Goal: Communication & Community: Ask a question

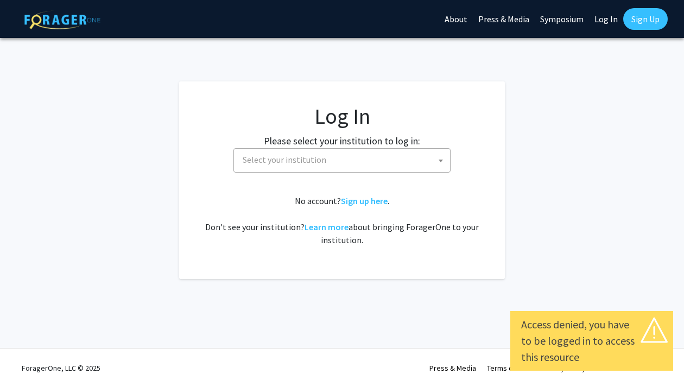
select select
click at [441, 154] on span at bounding box center [440, 161] width 11 height 24
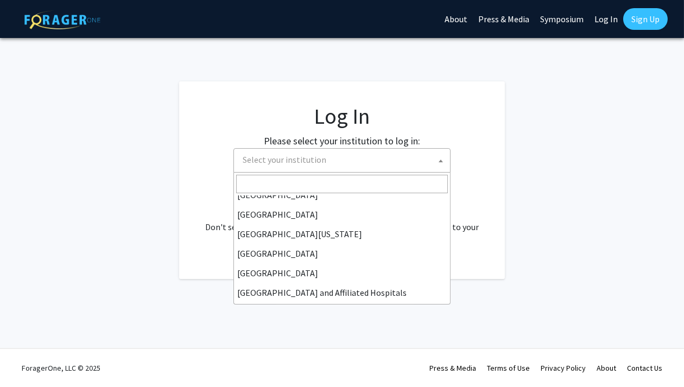
scroll to position [90, 0]
type input "J"
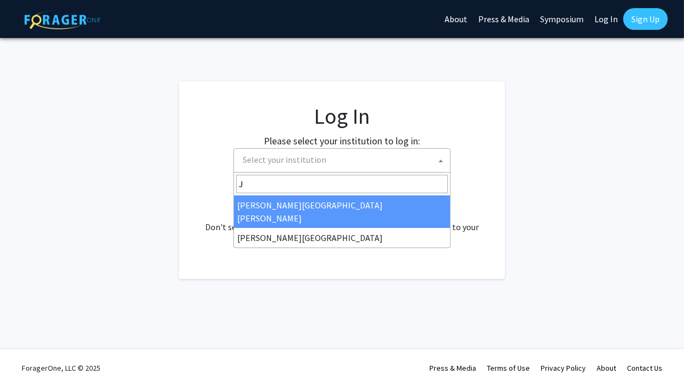
select select "1"
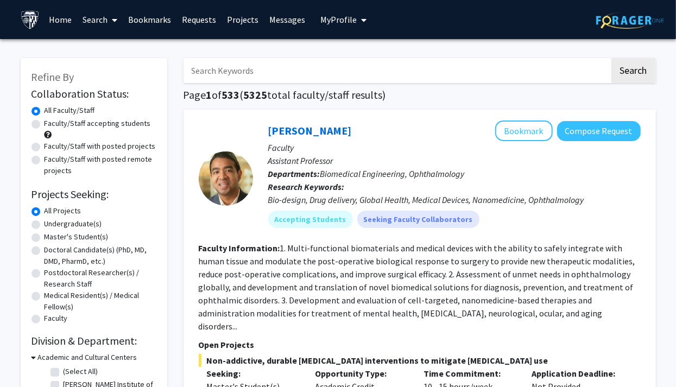
click at [559, 72] on input "Search Keywords" at bounding box center [396, 70] width 426 height 25
type input "LEUNG LAB"
click at [611, 58] on button "Search" at bounding box center [633, 70] width 45 height 25
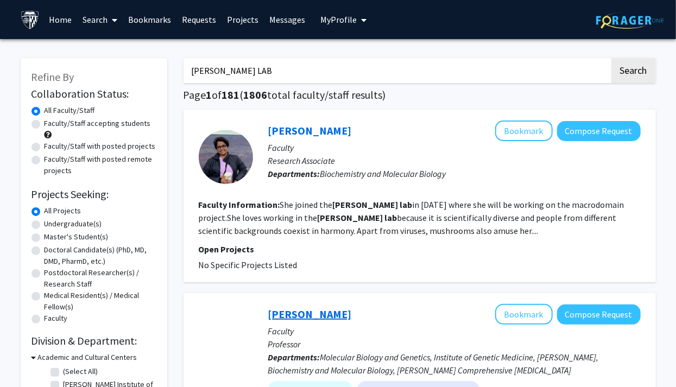
click at [294, 315] on link "Anthony K. L. Leung" at bounding box center [310, 314] width 84 height 14
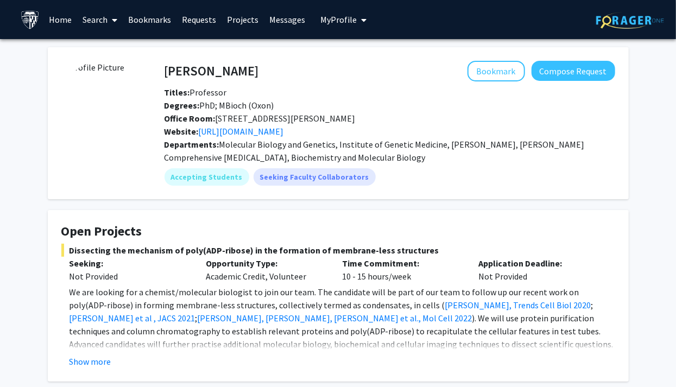
click at [62, 22] on link "Home" at bounding box center [60, 20] width 34 height 38
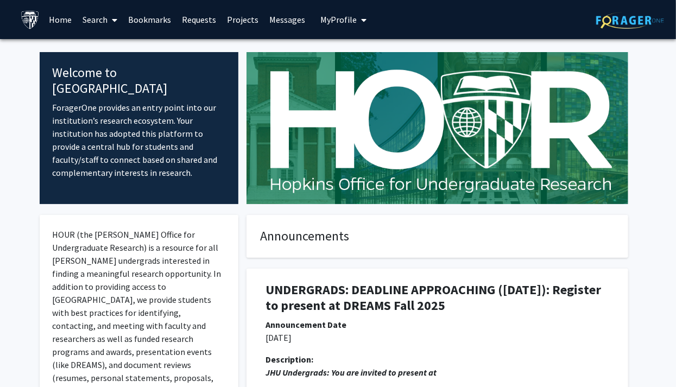
click at [111, 23] on span at bounding box center [112, 20] width 10 height 38
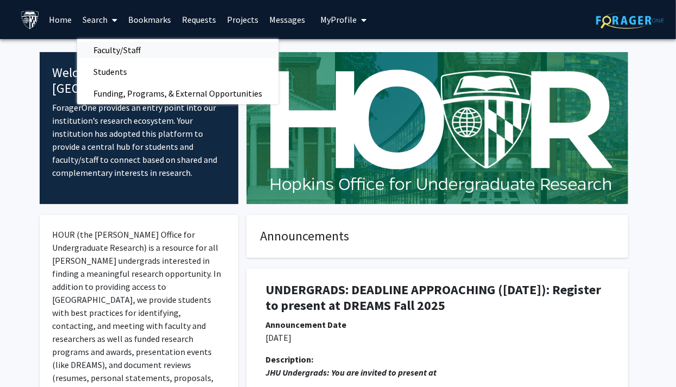
click at [171, 54] on link "Faculty/Staff" at bounding box center [177, 50] width 201 height 16
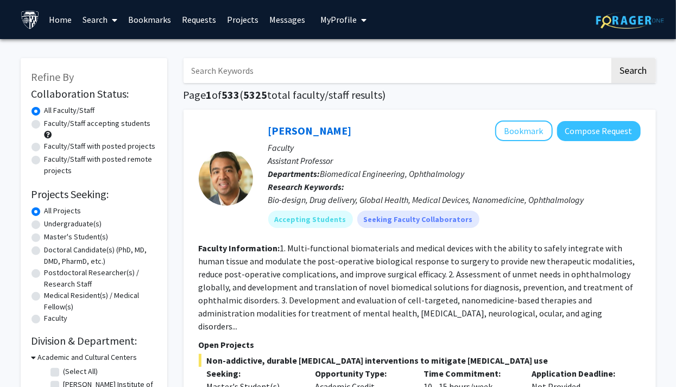
click at [434, 75] on input "Search Keywords" at bounding box center [396, 70] width 426 height 25
type input "NEURO"
click at [611, 58] on button "Search" at bounding box center [633, 70] width 45 height 25
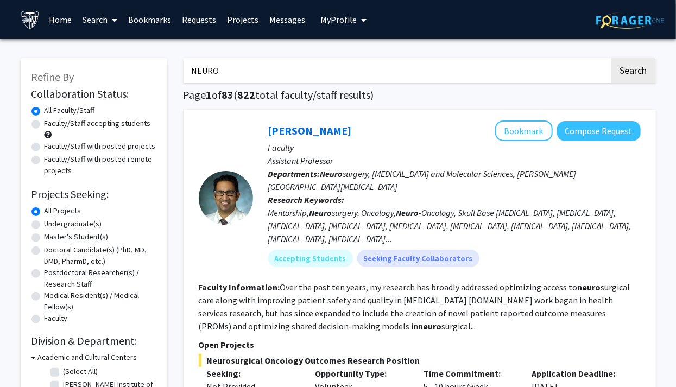
click at [351, 161] on p "Assistant Professor" at bounding box center [454, 160] width 372 height 13
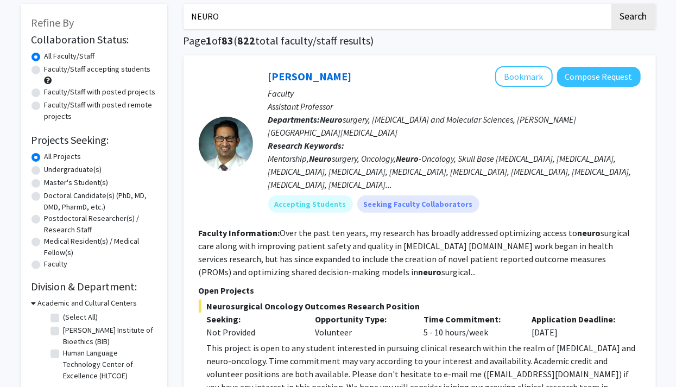
scroll to position [55, 0]
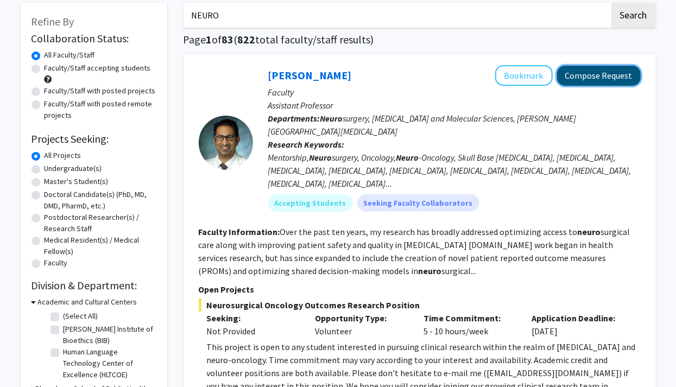
click at [615, 77] on button "Compose Request" at bounding box center [599, 76] width 84 height 20
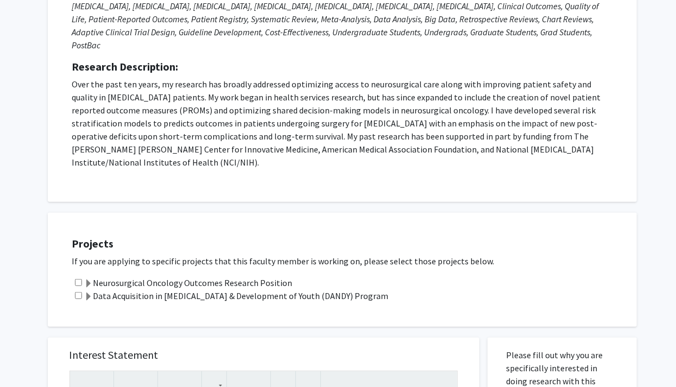
scroll to position [187, 0]
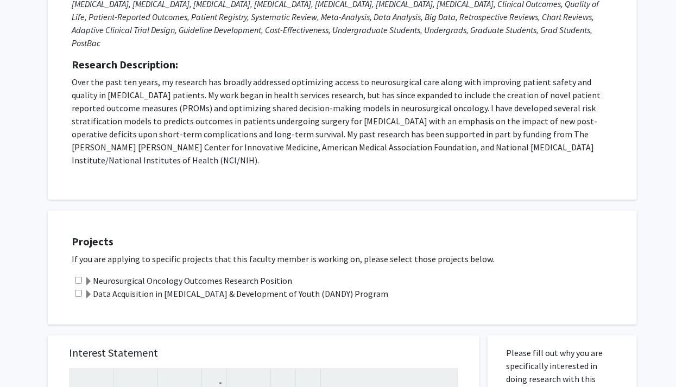
click at [79, 277] on input "checkbox" at bounding box center [78, 280] width 7 height 7
checkbox input "true"
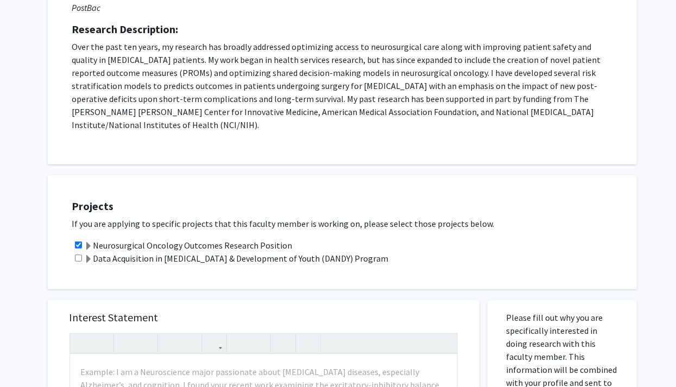
scroll to position [0, 0]
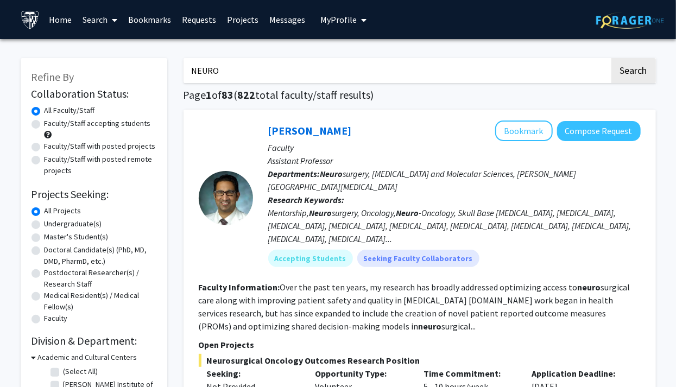
click at [297, 65] on input "NEURO" at bounding box center [396, 70] width 426 height 25
click at [611, 58] on button "Search" at bounding box center [633, 70] width 45 height 25
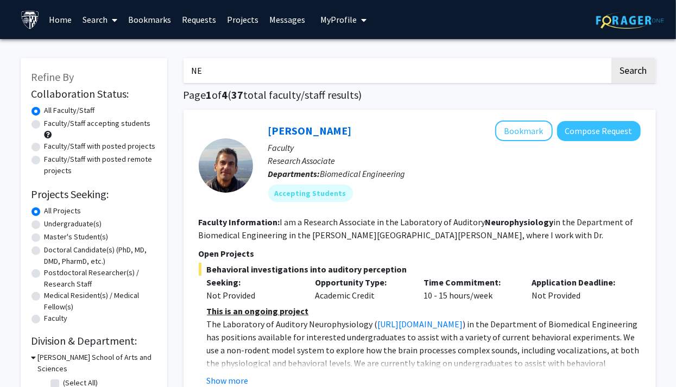
type input "N"
type input "ASTROBIOLOGY"
click at [611, 58] on button "Search" at bounding box center [633, 70] width 45 height 25
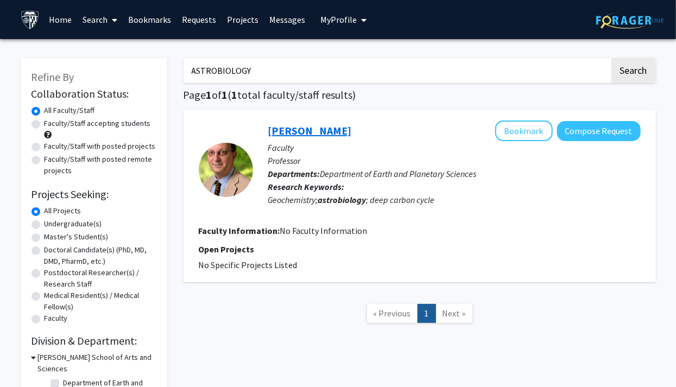
click at [344, 131] on link "Dimitri Sverjensky" at bounding box center [310, 131] width 84 height 14
click at [374, 64] on input "ASTROBIOLOGY" at bounding box center [396, 70] width 426 height 25
click at [611, 58] on button "Search" at bounding box center [633, 70] width 45 height 25
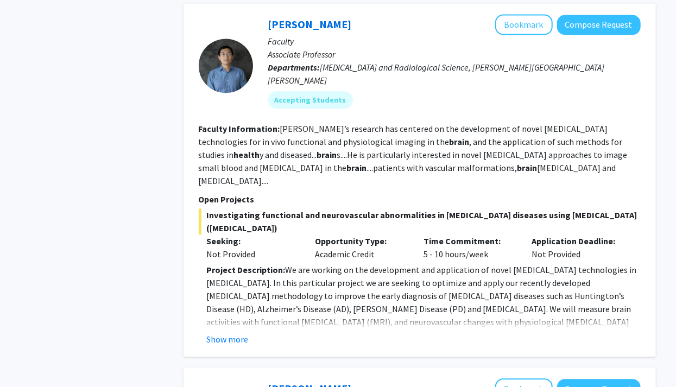
scroll to position [1142, 0]
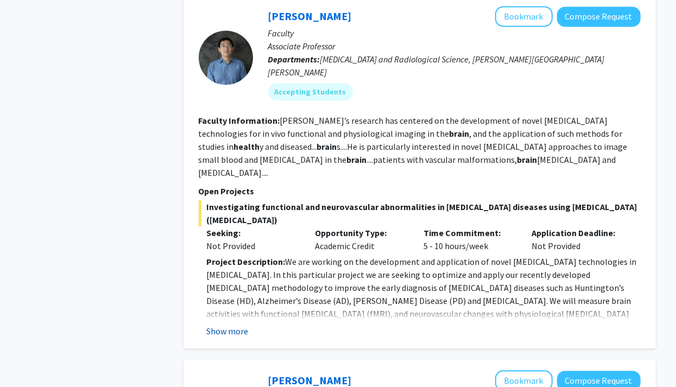
click at [217, 325] on button "Show more" at bounding box center [228, 331] width 42 height 13
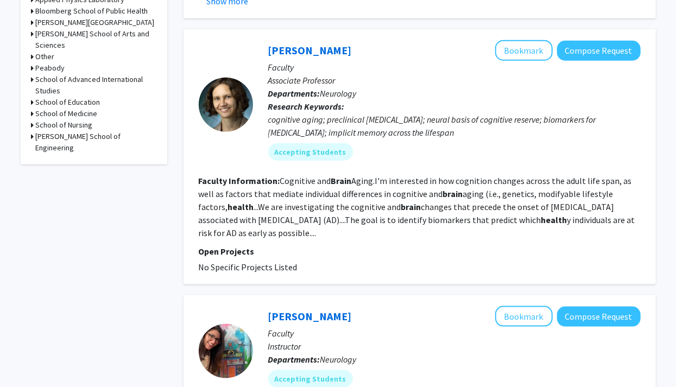
scroll to position [0, 0]
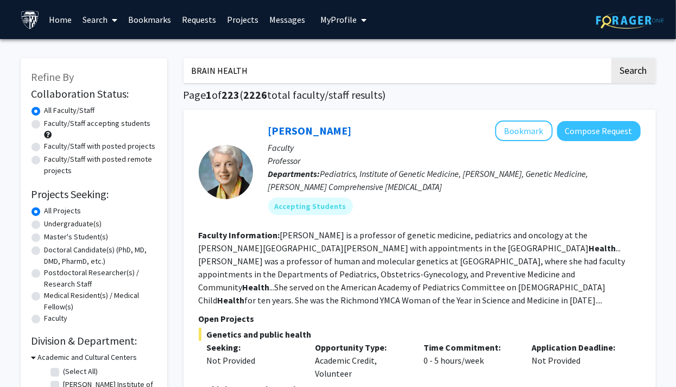
click at [297, 58] on input "BRAIN HEALTH" at bounding box center [396, 70] width 426 height 25
click at [292, 66] on input "BRAIN HEALTH" at bounding box center [396, 70] width 426 height 25
type input "B"
type input "RAT"
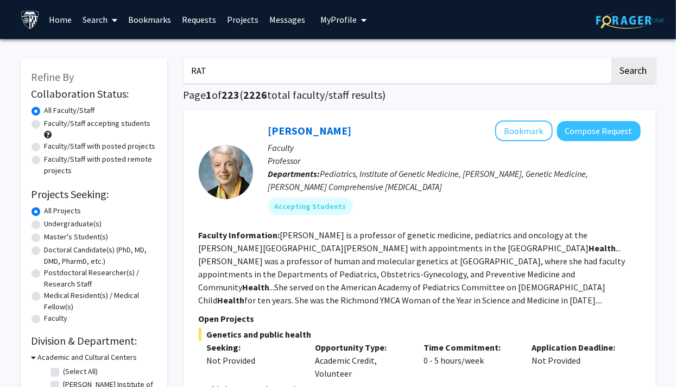
click at [611, 58] on button "Search" at bounding box center [633, 70] width 45 height 25
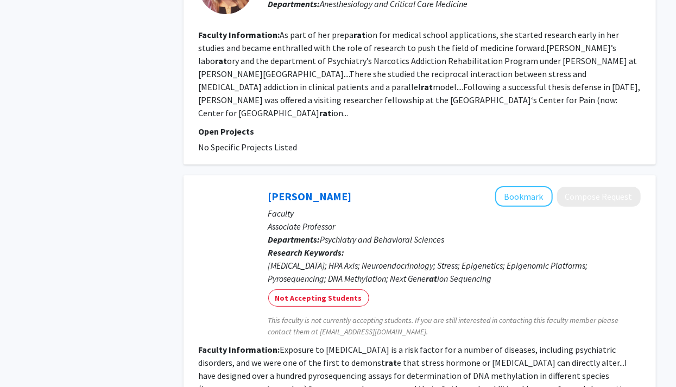
scroll to position [2004, 0]
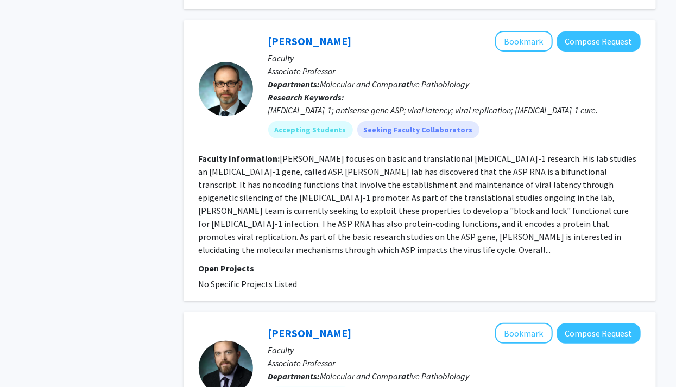
scroll to position [2110, 0]
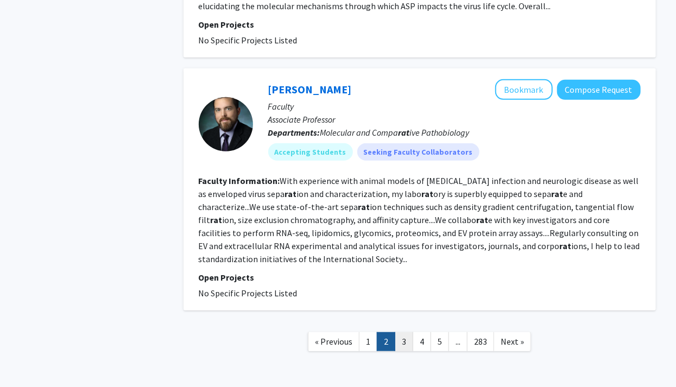
click at [407, 332] on link "3" at bounding box center [404, 341] width 18 height 19
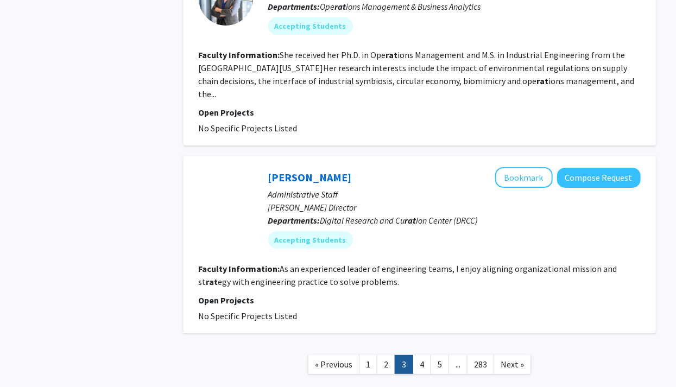
scroll to position [1932, 0]
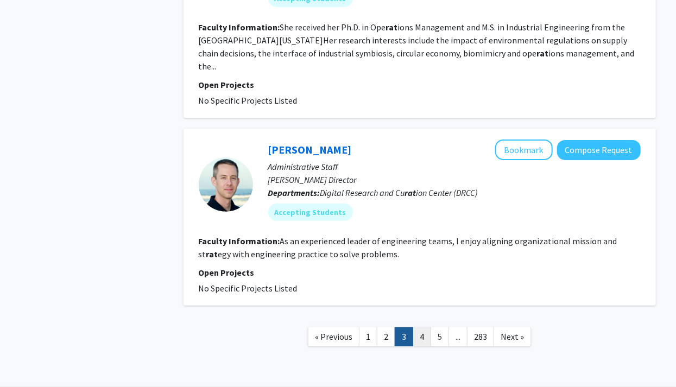
click at [424, 327] on link "4" at bounding box center [422, 336] width 18 height 19
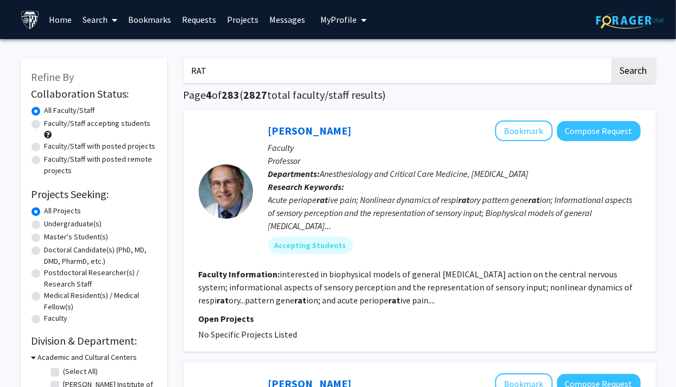
click at [45, 145] on label "Faculty/Staff with posted projects" at bounding box center [100, 146] width 111 height 11
click at [45, 145] on input "Faculty/Staff with posted projects" at bounding box center [48, 144] width 7 height 7
radio input "true"
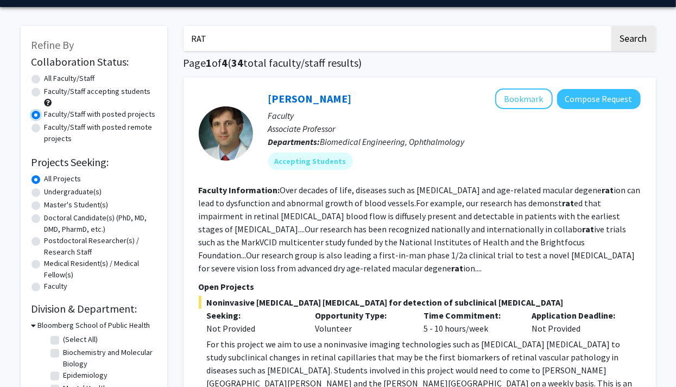
scroll to position [33, 0]
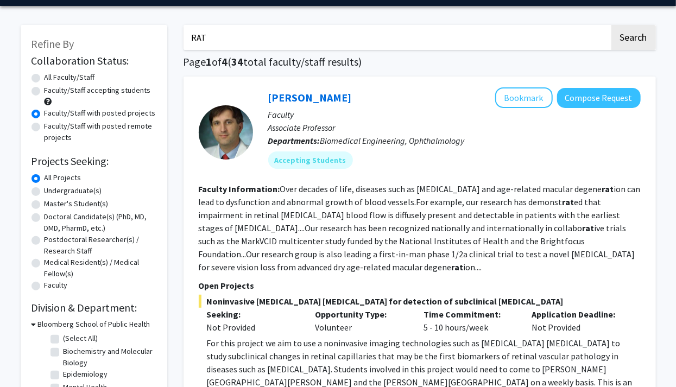
click at [100, 204] on label "Master's Student(s)" at bounding box center [77, 203] width 64 height 11
click at [52, 204] on input "Master's Student(s)" at bounding box center [48, 201] width 7 height 7
radio input "true"
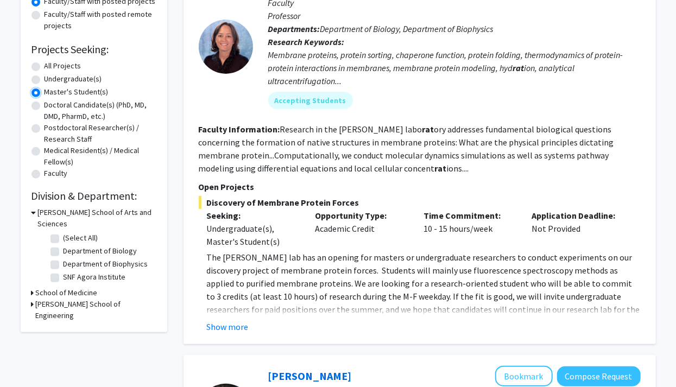
scroll to position [145, 0]
click at [212, 321] on button "Show more" at bounding box center [228, 326] width 42 height 13
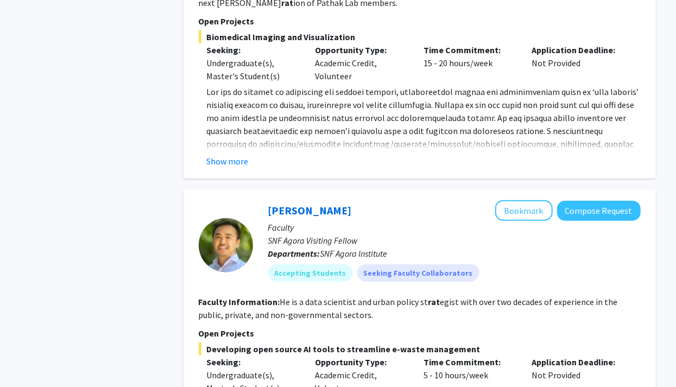
scroll to position [4420, 0]
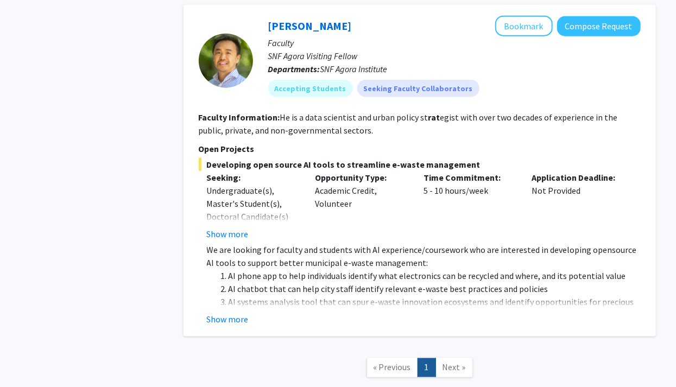
click at [450, 362] on span "Next »" at bounding box center [453, 367] width 23 height 11
click at [449, 362] on span "Next »" at bounding box center [453, 367] width 23 height 11
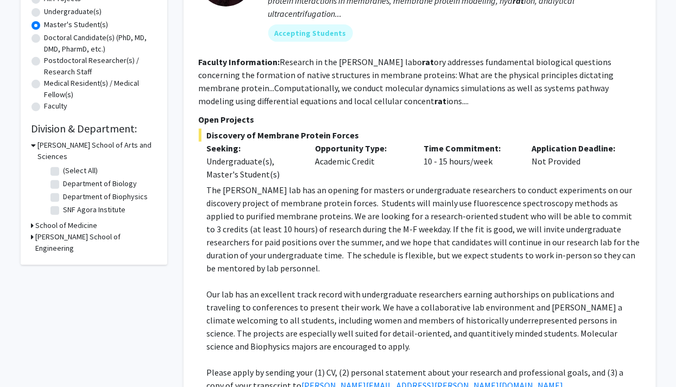
scroll to position [216, 0]
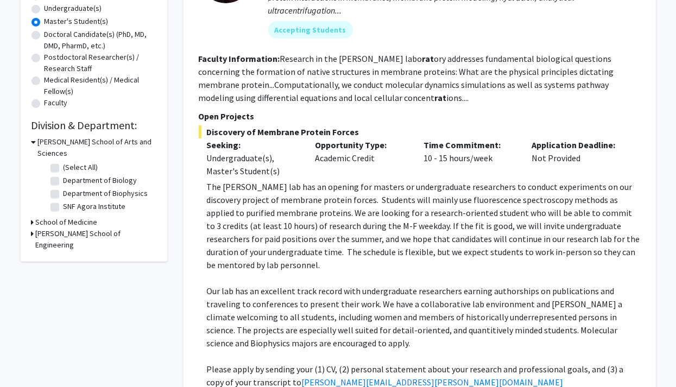
click at [64, 175] on label "Department of Biology" at bounding box center [101, 180] width 74 height 11
click at [64, 175] on input "Department of Biology" at bounding box center [67, 178] width 7 height 7
checkbox input "true"
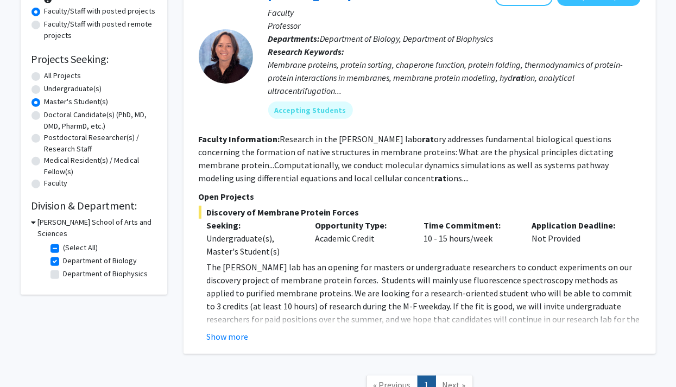
scroll to position [221, 0]
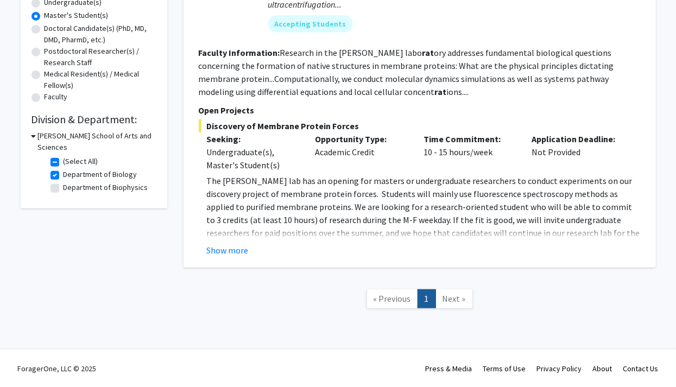
click at [86, 132] on h3 "Krieger School of Arts and Sciences" at bounding box center [97, 141] width 118 height 23
click at [88, 119] on h2 "Division & Department:" at bounding box center [93, 119] width 125 height 13
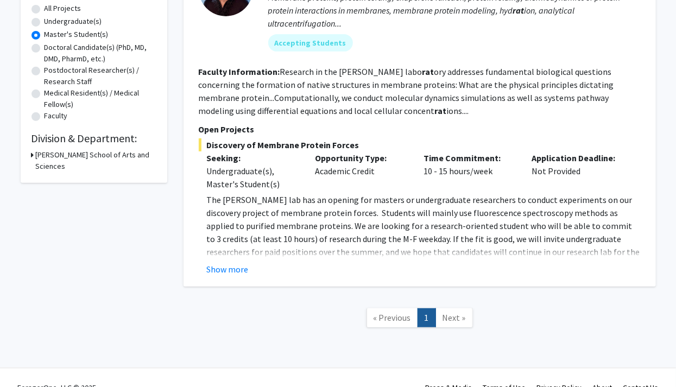
scroll to position [202, 0]
click at [113, 152] on h3 "Krieger School of Arts and Sciences" at bounding box center [96, 160] width 121 height 23
click at [121, 144] on h2 "Division & Department:" at bounding box center [93, 138] width 125 height 13
click at [116, 137] on h2 "Division & Department:" at bounding box center [93, 138] width 125 height 13
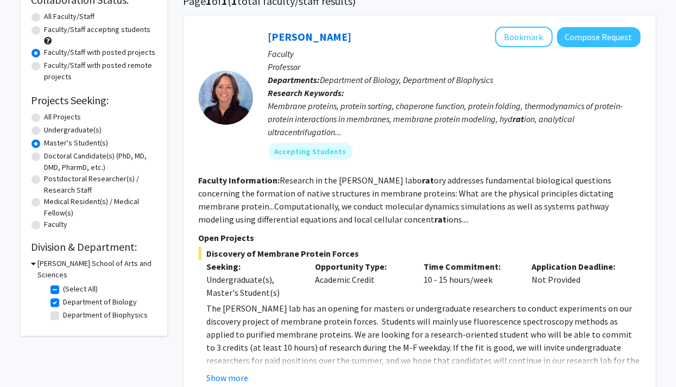
scroll to position [72, 0]
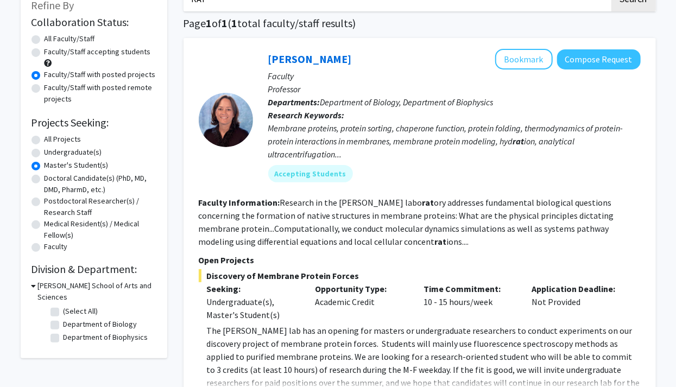
checkbox input "false"
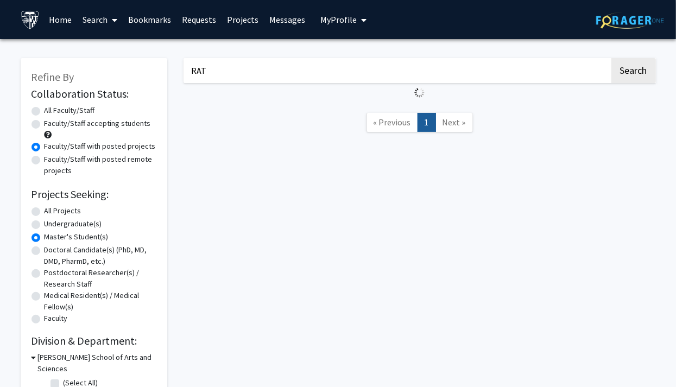
radio input "true"
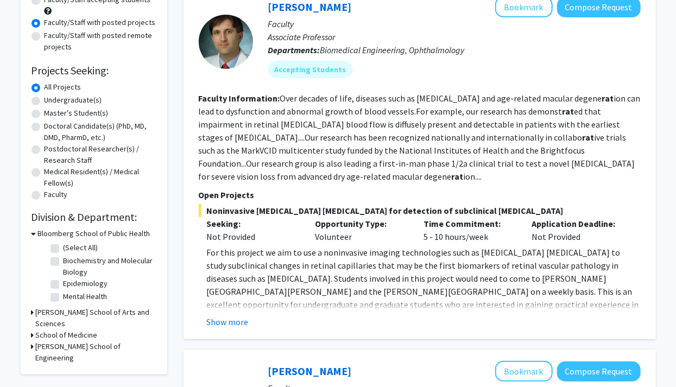
scroll to position [216, 0]
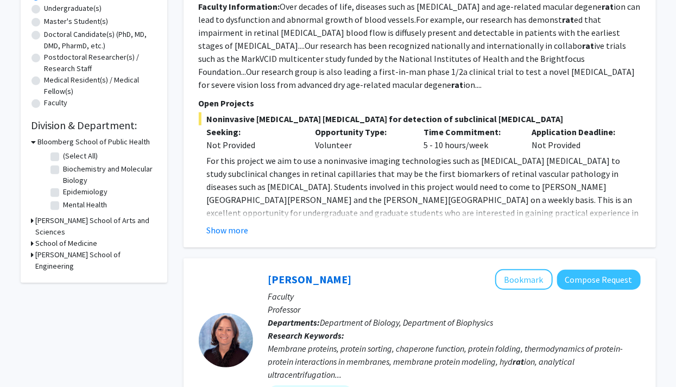
radio input "true"
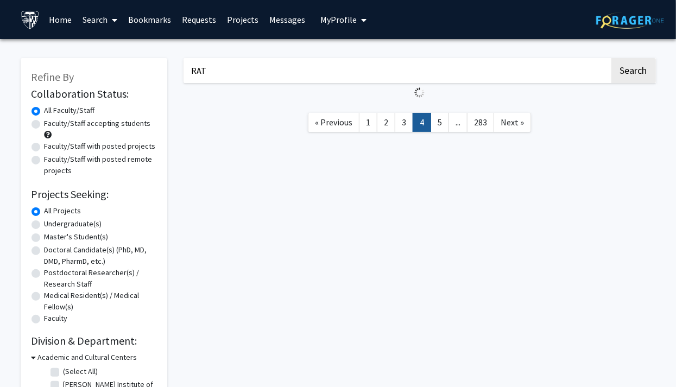
scroll to position [312, 0]
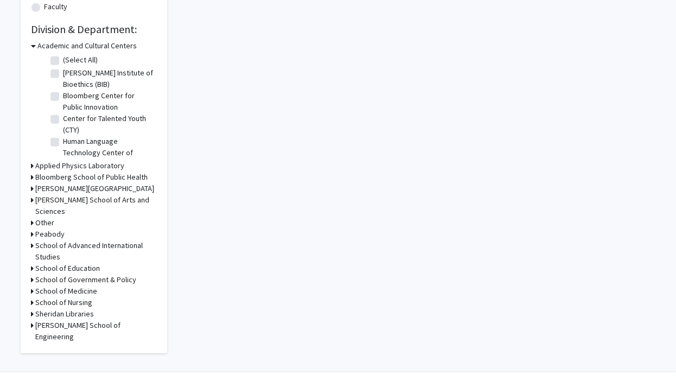
scroll to position [1932, 0]
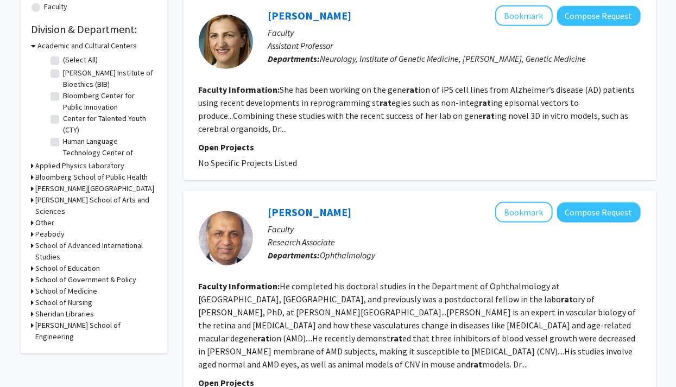
scroll to position [2004, 0]
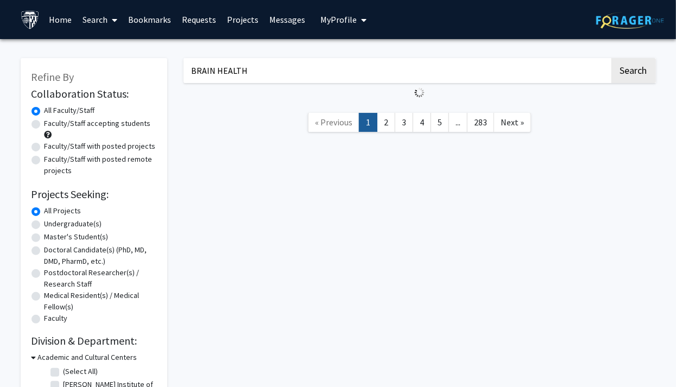
type input "ASTROBIOLOGY"
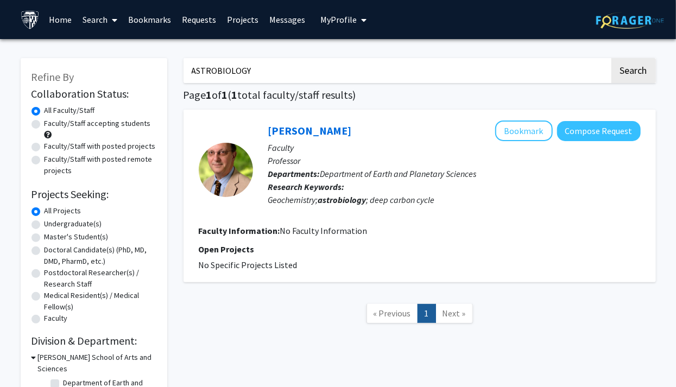
click at [301, 70] on input "ASTROBIOLOGY" at bounding box center [396, 70] width 426 height 25
type input "NEURODEGENERATIVE"
click at [611, 58] on button "Search" at bounding box center [633, 70] width 45 height 25
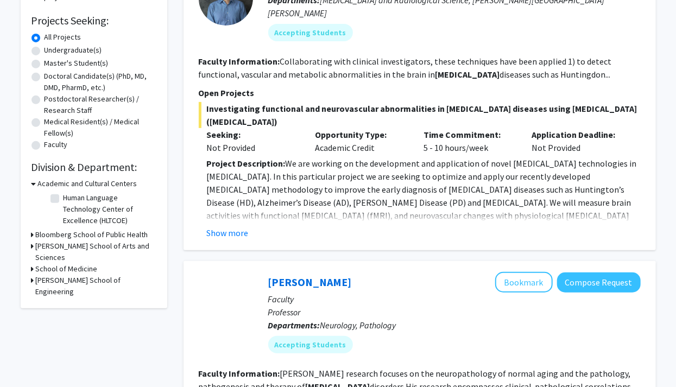
scroll to position [163, 0]
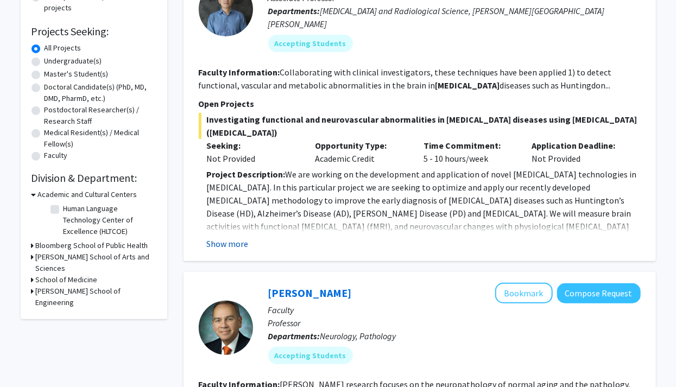
click at [223, 237] on button "Show more" at bounding box center [228, 243] width 42 height 13
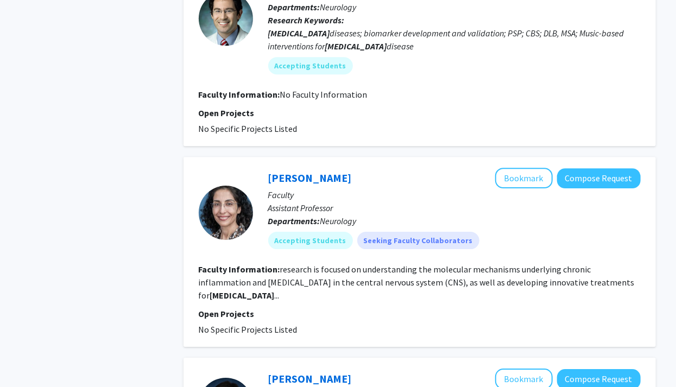
scroll to position [1483, 0]
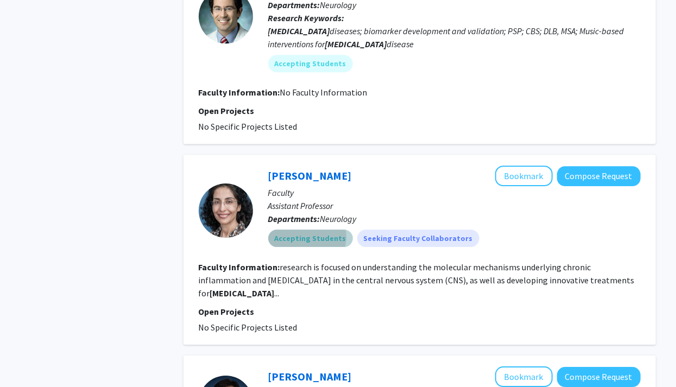
click at [306, 230] on mat-chip "Accepting Students" at bounding box center [310, 238] width 85 height 17
click at [300, 169] on link "Marjan Gharagozloo" at bounding box center [310, 176] width 84 height 14
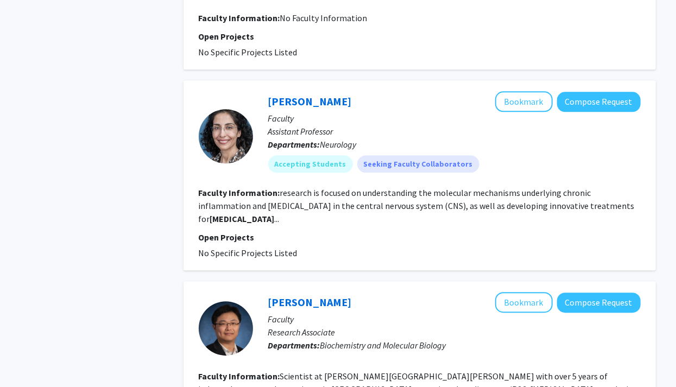
scroll to position [1234, 0]
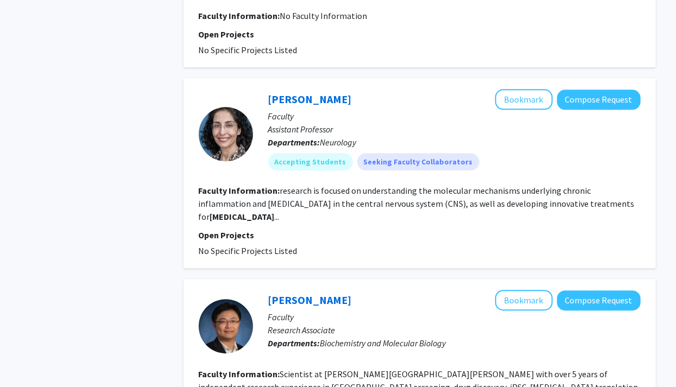
click at [476, 123] on p "Assistant Professor" at bounding box center [454, 129] width 372 height 13
click at [597, 90] on button "Compose Request" at bounding box center [599, 100] width 84 height 20
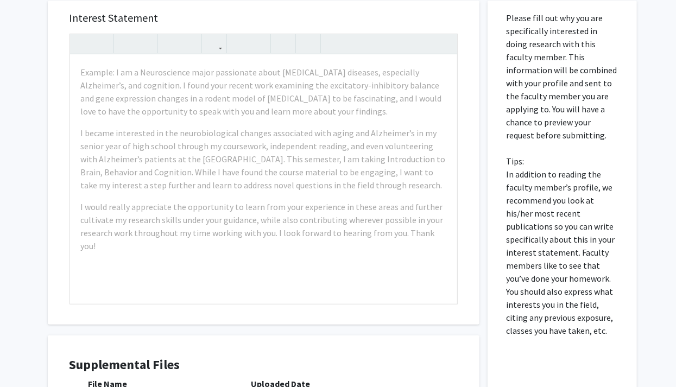
scroll to position [219, 0]
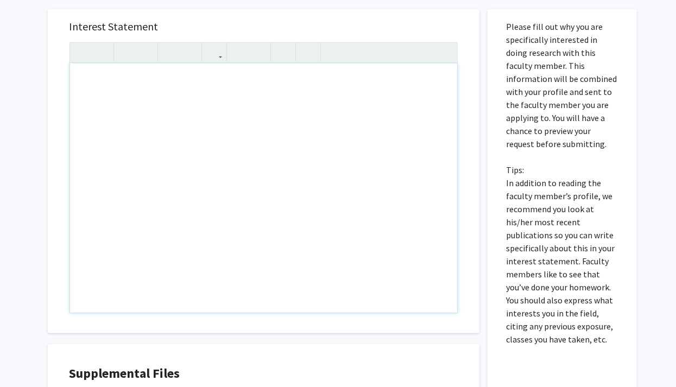
click at [150, 106] on div "Note to users with screen readers: Please press Alt+0 or Option+0 to deactivate…" at bounding box center [263, 188] width 387 height 249
paste div "Note to users with screen readers: Please press Alt+0 or Option+0 to deactivate…"
type textarea "<p>RESEARCH INTEREST </p><p>My name is Anvesha Bhardwaj, and I am thrilled to b…"
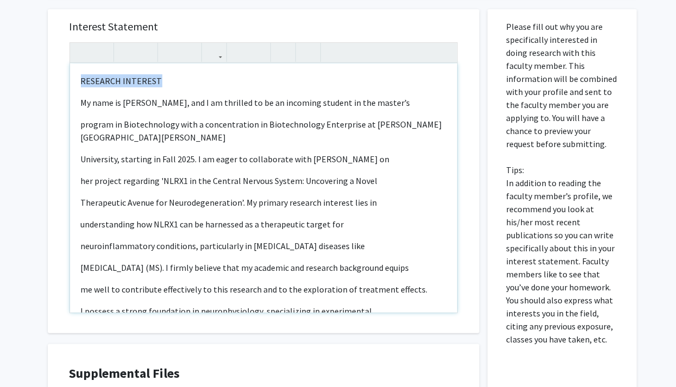
drag, startPoint x: 172, startPoint y: 79, endPoint x: 73, endPoint y: 72, distance: 99.1
click at [73, 72] on div "RESEARCH INTEREST My name is Anvesha Bhardwaj, and I am thrilled to be an inco…" at bounding box center [263, 188] width 387 height 249
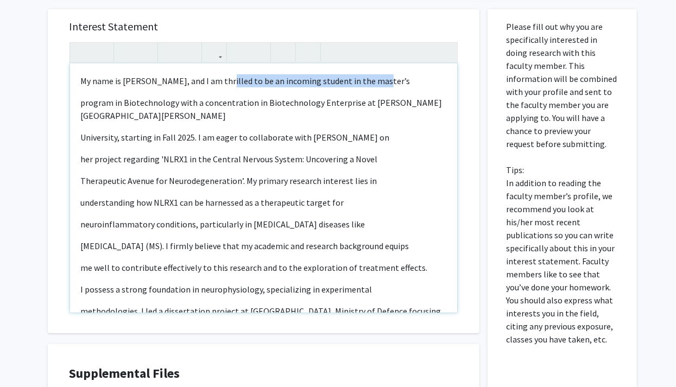
drag, startPoint x: 226, startPoint y: 78, endPoint x: 372, endPoint y: 83, distance: 146.1
click at [372, 83] on span "My name is Anvesha Bhardwaj, and I am thrilled to be an incoming student in the…" at bounding box center [246, 80] width 330 height 11
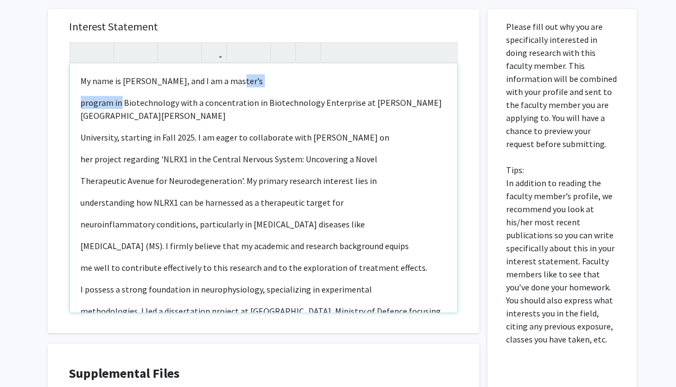
drag, startPoint x: 118, startPoint y: 101, endPoint x: 232, endPoint y: 76, distance: 116.7
click at [232, 76] on div "My name is Anvesha Bhardwaj, and I am a master’s program in Biotechnology with …" at bounding box center [263, 188] width 387 height 249
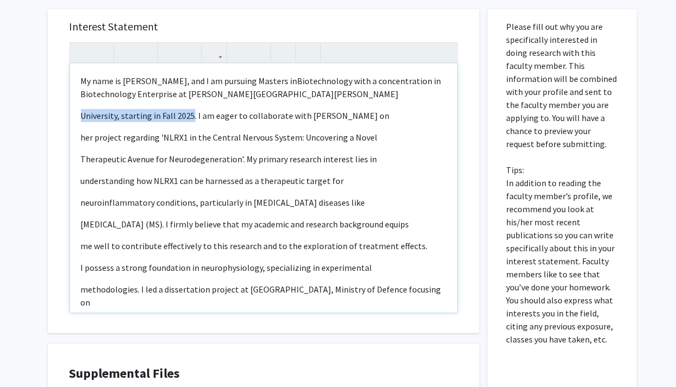
drag, startPoint x: 192, startPoint y: 115, endPoint x: 81, endPoint y: 117, distance: 110.2
click at [81, 117] on p "University, starting in Fall 2025. I am eager to collaborate with Dr. Marjan Gh…" at bounding box center [263, 115] width 365 height 13
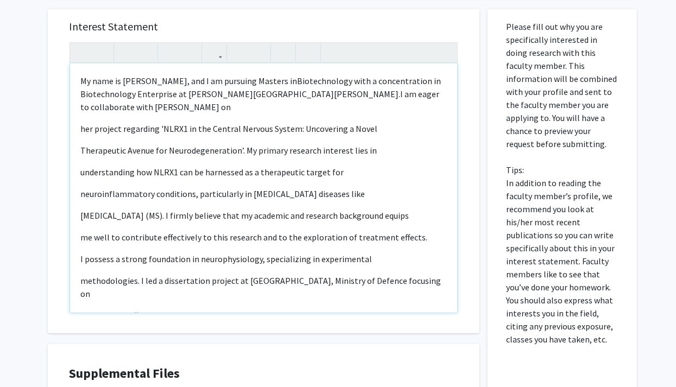
click at [79, 129] on div "My name is Anvesha Bhardwaj, and I am pursuing Masters in Biotechnology with a …" at bounding box center [263, 188] width 387 height 249
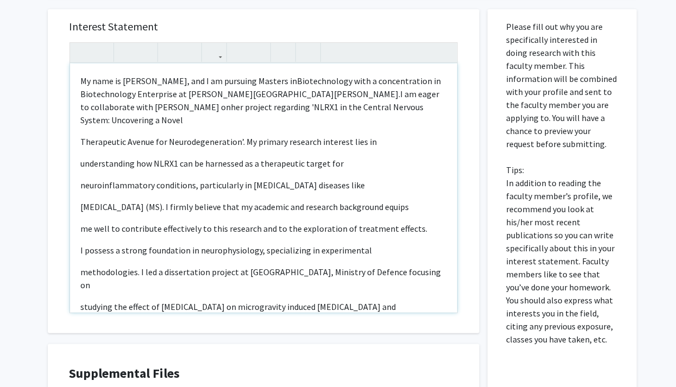
click at [79, 129] on div "My name is Anvesha Bhardwaj, and I am pursuing Masters in Biotechnology with a …" at bounding box center [263, 188] width 387 height 249
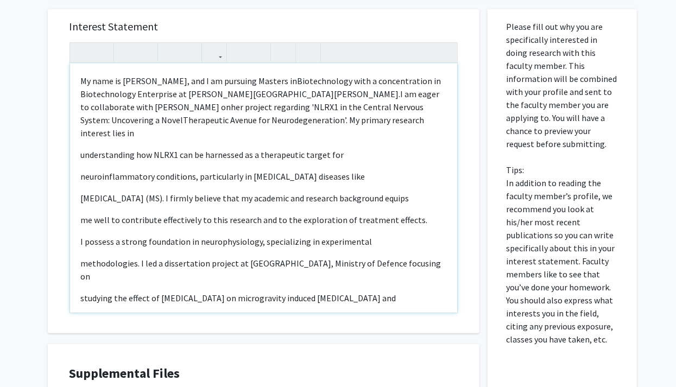
click at [79, 137] on div "My name is Anvesha Bhardwaj, and I am pursuing Masters in Biotechnology with a …" at bounding box center [263, 188] width 387 height 249
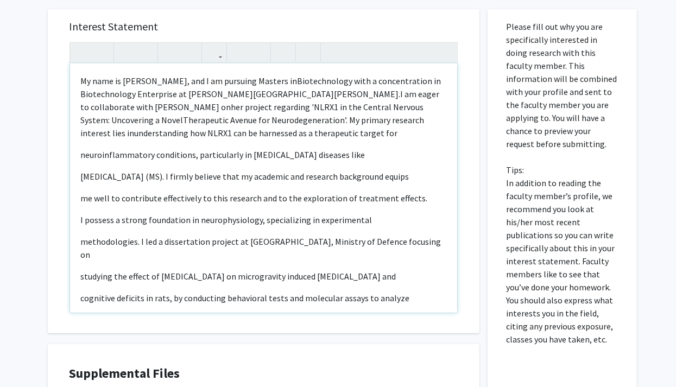
click at [82, 150] on p "neuroinflammatory conditions, particularly in neurodegenerative diseases like" at bounding box center [263, 154] width 365 height 13
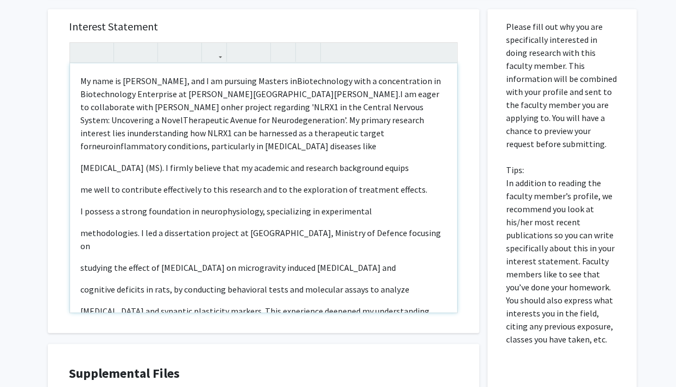
click at [78, 164] on div "My name is Anvesha Bhardwaj, and I am pursuing Masters in Biotechnology with a …" at bounding box center [263, 188] width 387 height 249
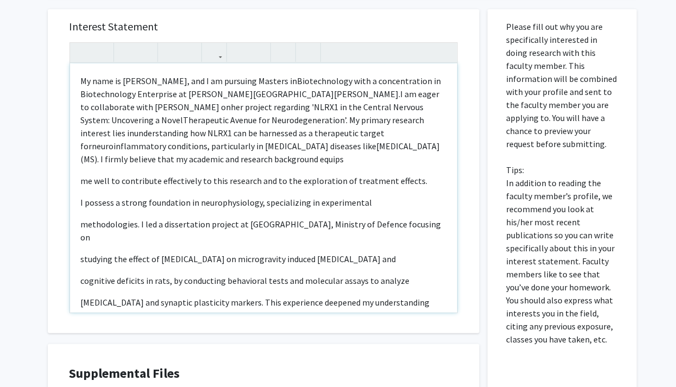
click at [81, 182] on p "me well to contribute effectively to this research and to the exploration of tr…" at bounding box center [263, 180] width 365 height 13
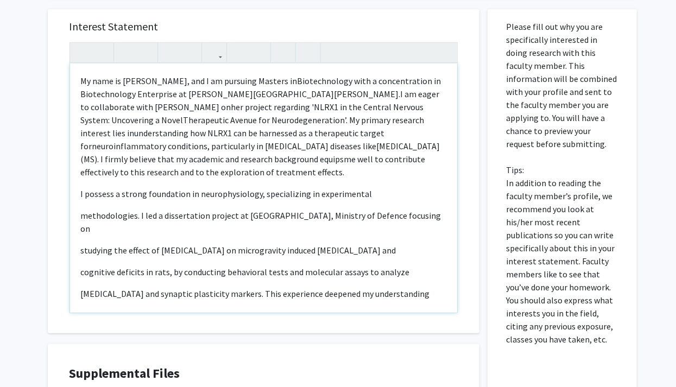
click at [79, 193] on div "My name is Anvesha Bhardwaj, and I am pursuing Masters in Biotechnology with a …" at bounding box center [263, 188] width 387 height 249
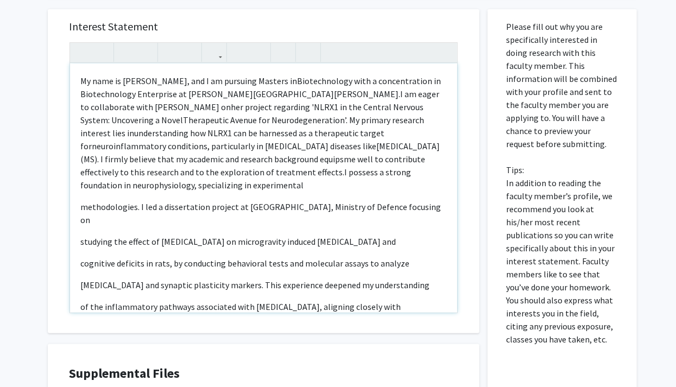
click at [78, 207] on div "My name is Anvesha Bhardwaj, and I am pursuing Masters in Biotechnology with a …" at bounding box center [263, 188] width 387 height 249
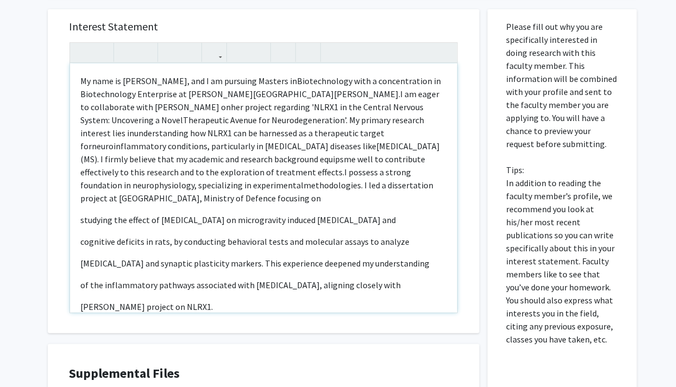
click at [78, 207] on div "My name is Anvesha Bhardwaj, and I am pursuing Masters in Biotechnology with a …" at bounding box center [263, 188] width 387 height 249
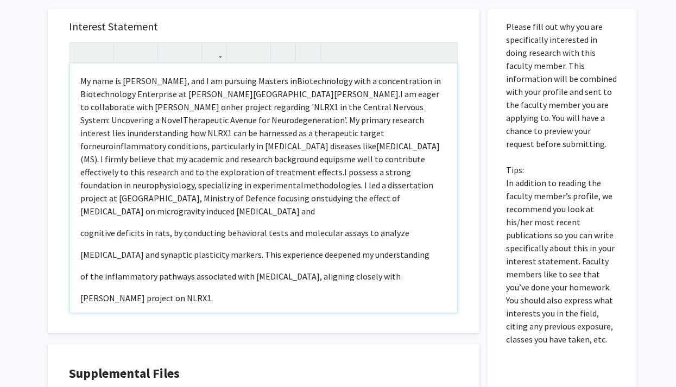
click at [78, 220] on div "My name is Anvesha Bhardwaj, and I am pursuing Masters in Biotechnology with a …" at bounding box center [263, 188] width 387 height 249
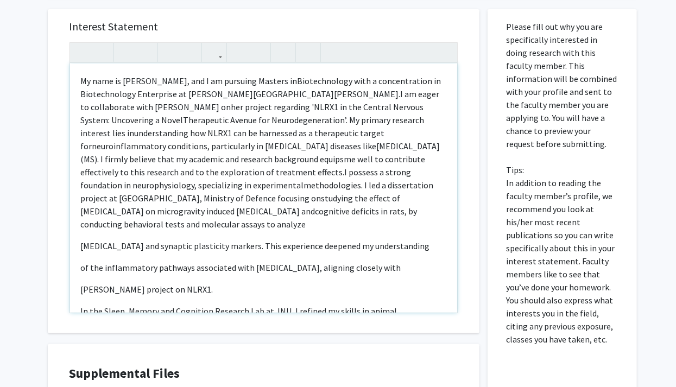
click at [79, 231] on div "My name is Anvesha Bhardwaj, and I am pursuing Masters in Biotechnology with a …" at bounding box center [263, 188] width 387 height 249
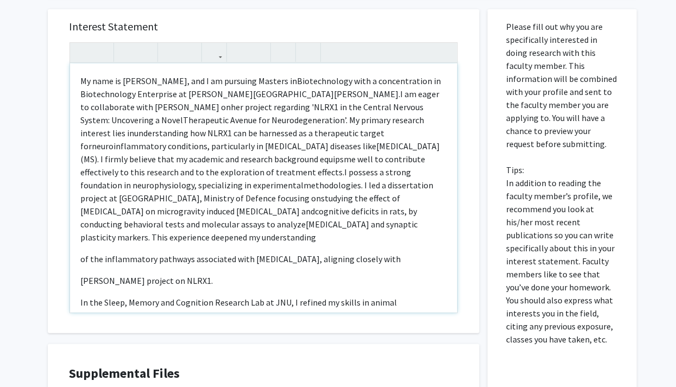
click at [81, 252] on p "of the inflammatory pathways associated with neurodegeneration, aligning closel…" at bounding box center [263, 258] width 365 height 13
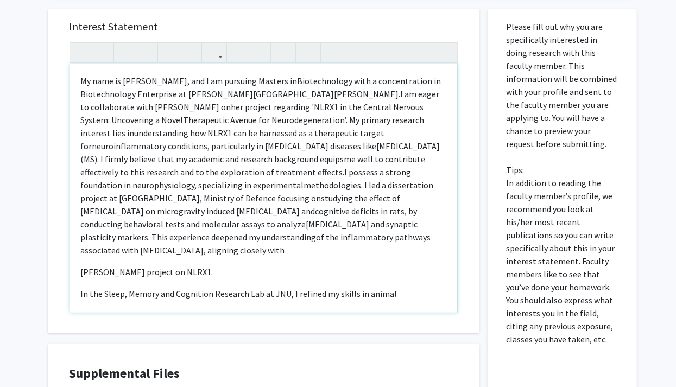
click at [79, 255] on div "My name is Anvesha Bhardwaj, and I am pursuing Masters in Biotechnology with a …" at bounding box center [263, 188] width 387 height 249
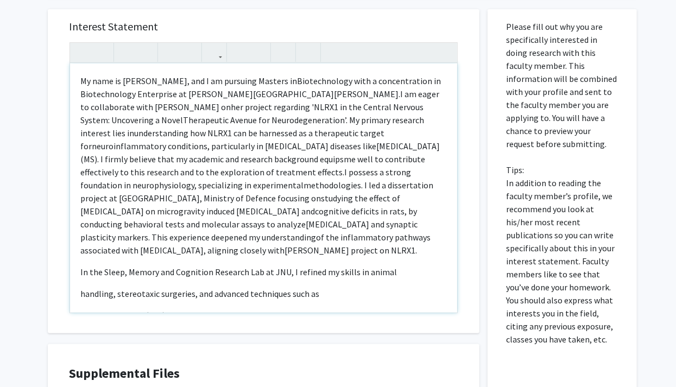
click at [79, 267] on div "My name is Anvesha Bhardwaj, and I am pursuing Masters in Biotechnology with a …" at bounding box center [263, 188] width 387 height 249
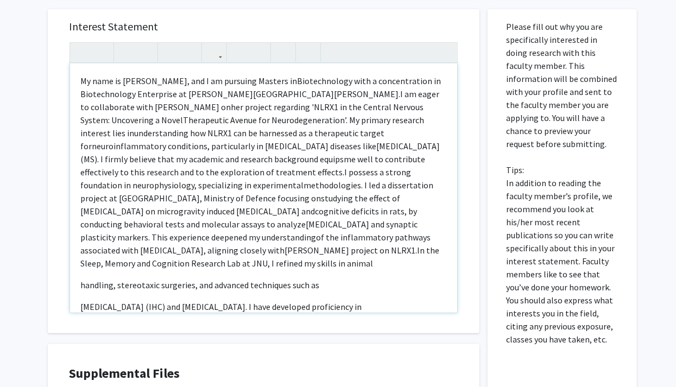
click at [75, 270] on div "My name is Anvesha Bhardwaj, and I am pursuing Masters in Biotechnology with a …" at bounding box center [263, 188] width 387 height 249
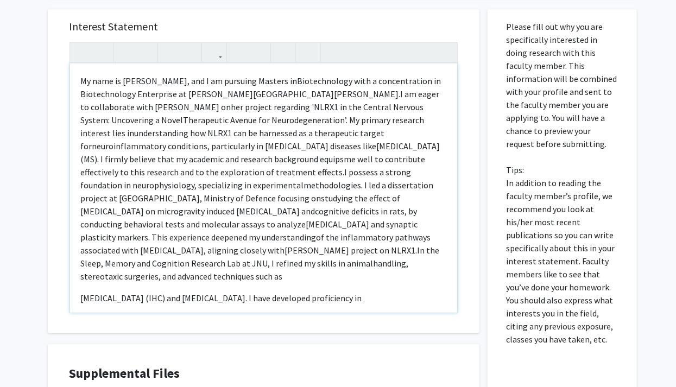
click at [76, 284] on div "My name is Anvesha Bhardwaj, and I am pursuing Masters in Biotechnology with a …" at bounding box center [263, 188] width 387 height 249
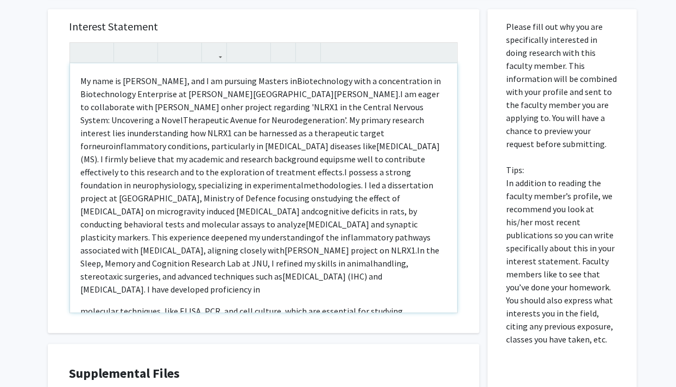
click at [78, 298] on div "My name is Anvesha Bhardwaj, and I am pursuing Masters in Biotechnology with a …" at bounding box center [263, 188] width 387 height 249
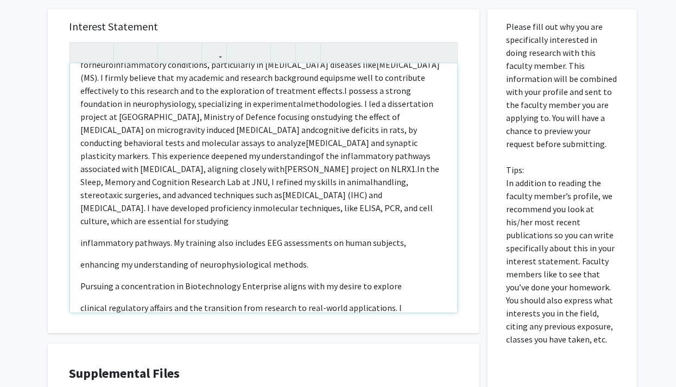
scroll to position [81, 0]
click at [79, 229] on div "My name is Anvesha Bhardwaj, and I am pursuing Masters in Biotechnology with a …" at bounding box center [263, 188] width 387 height 249
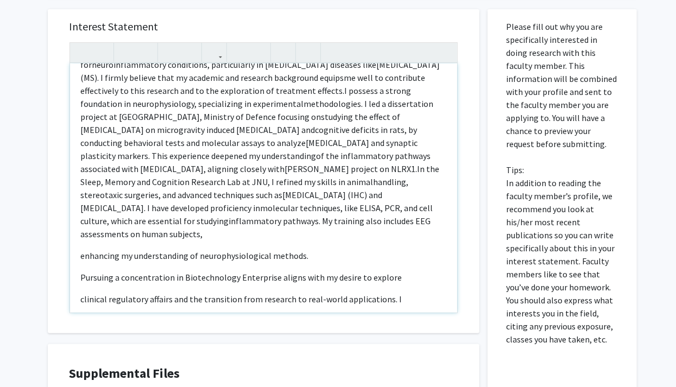
click at [78, 245] on div "My name is Anvesha Bhardwaj, and I am pursuing Masters in Biotechnology with a …" at bounding box center [263, 188] width 387 height 249
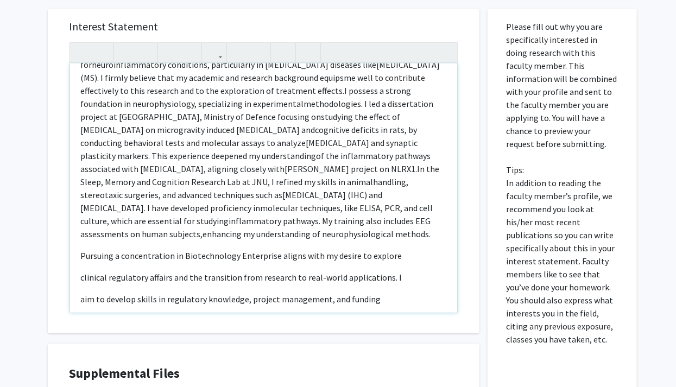
click at [77, 258] on div "My name is Anvesha Bhardwaj, and I am pursuing Masters in Biotechnology with a …" at bounding box center [263, 188] width 387 height 249
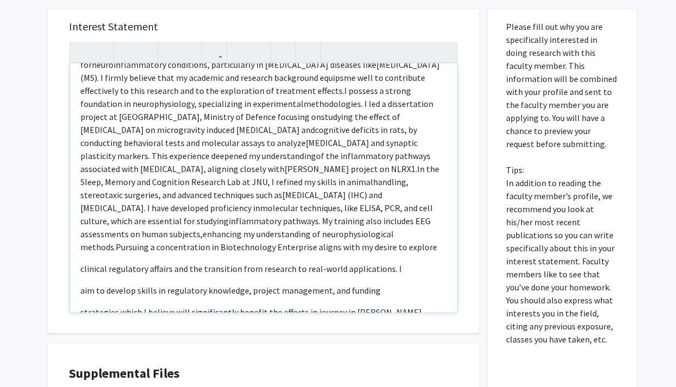
click at [77, 258] on div "My name is Anvesha Bhardwaj, and I am pursuing Masters in Biotechnology with a …" at bounding box center [263, 188] width 387 height 249
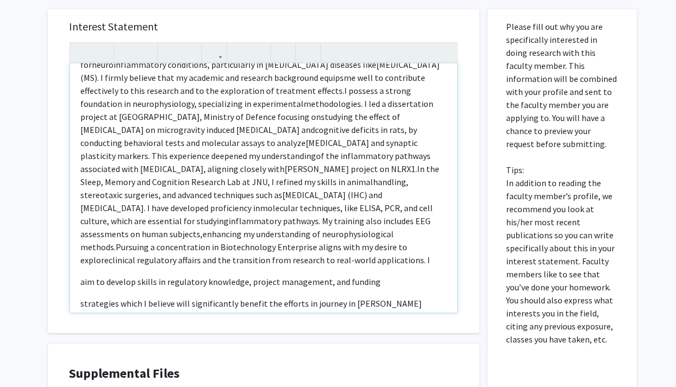
click at [80, 271] on div "My name is Anvesha Bhardwaj, and I am pursuing Masters in Biotechnology with a …" at bounding box center [263, 188] width 387 height 249
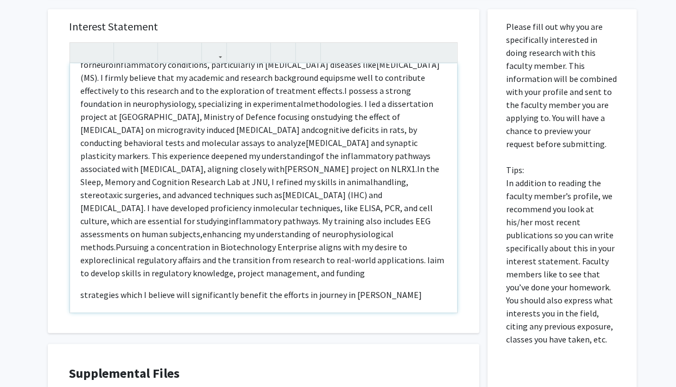
click at [78, 284] on div "My name is Anvesha Bhardwaj, and I am pursuing Masters in Biotechnology with a …" at bounding box center [263, 188] width 387 height 249
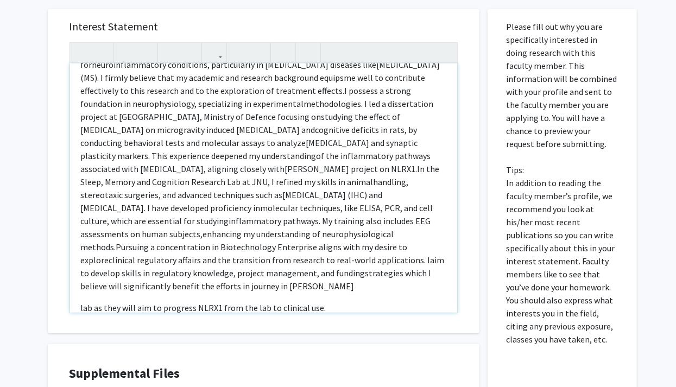
click at [79, 292] on div "My name is Anvesha Bhardwaj, and I am pursuing Masters in Biotechnology with a …" at bounding box center [263, 188] width 387 height 249
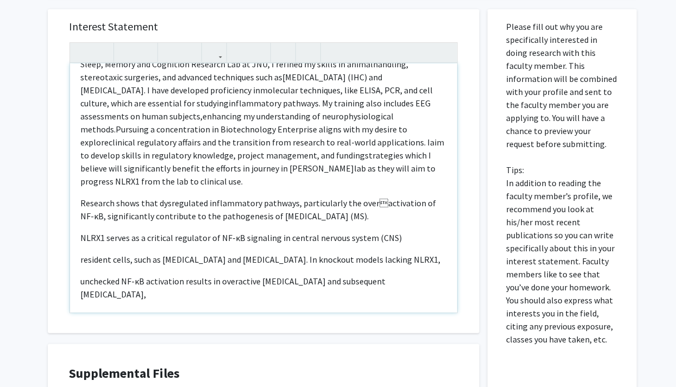
scroll to position [200, 0]
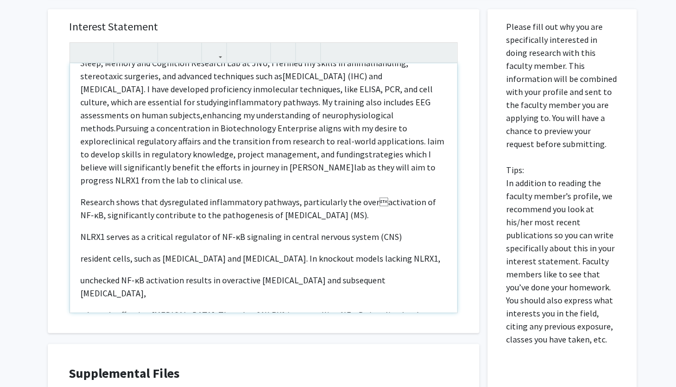
click at [75, 191] on div "My name is Anvesha Bhardwaj, and I am pursuing Masters in Biotechnology with a …" at bounding box center [263, 188] width 387 height 249
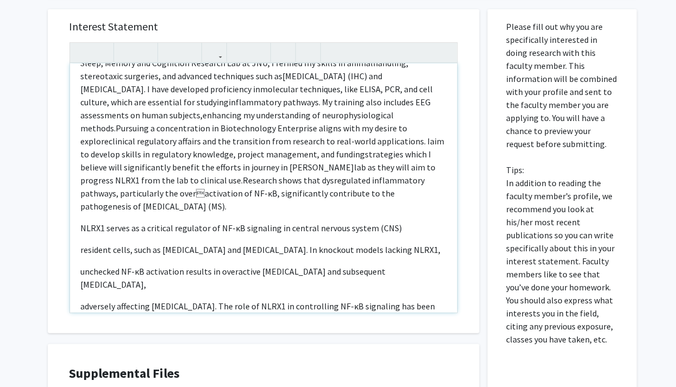
click at [79, 216] on div "My name is Anvesha Bhardwaj, and I am pursuing Masters in Biotechnology with a …" at bounding box center [263, 188] width 387 height 249
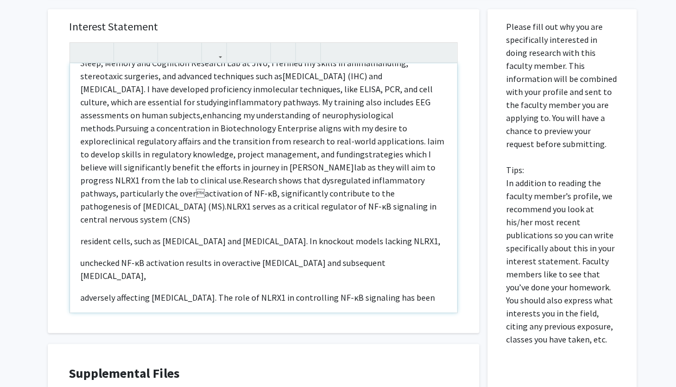
click at [81, 235] on p "resident cells, such as microglia and astrocytes. In knockout models lacking NL…" at bounding box center [263, 241] width 365 height 13
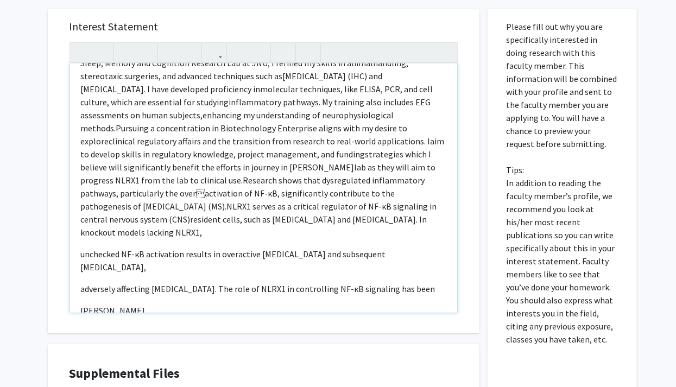
click at [81, 248] on p "unchecked NF-κB activation results in overactive microglia and subsequent neuro…" at bounding box center [263, 261] width 365 height 26
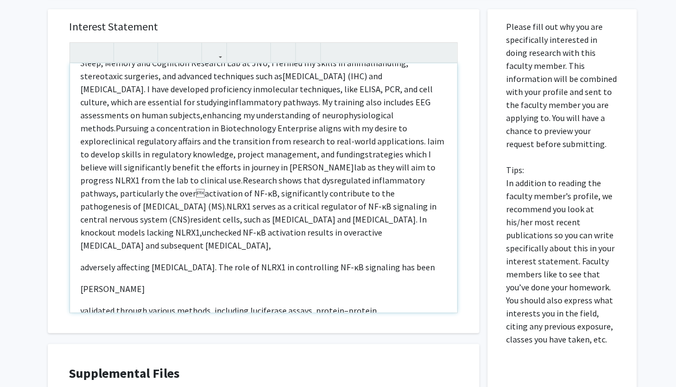
click at [81, 261] on p "adversely affecting astrocytes. The role of NLRX1 in controlling NF-κB signalin…" at bounding box center [263, 267] width 365 height 13
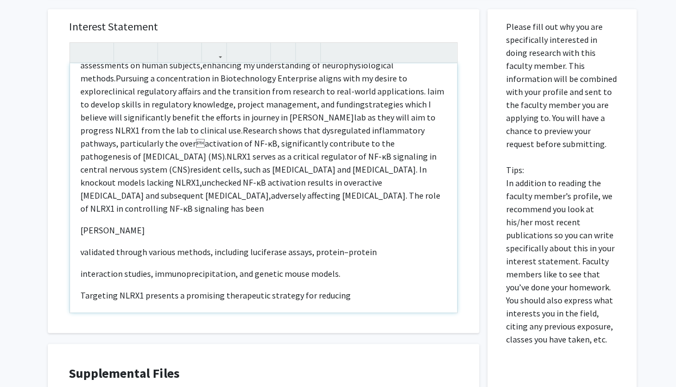
scroll to position [278, 0]
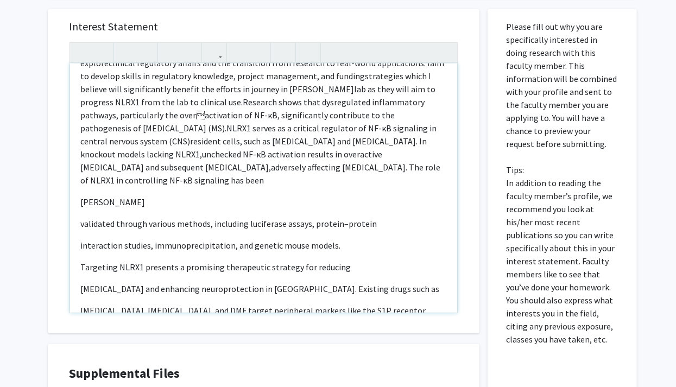
drag, startPoint x: 155, startPoint y: 193, endPoint x: 78, endPoint y: 192, distance: 77.1
click at [78, 192] on div "My name is Anvesha Bhardwaj, and I am pursuing Masters in Biotechnology with a …" at bounding box center [263, 188] width 387 height 249
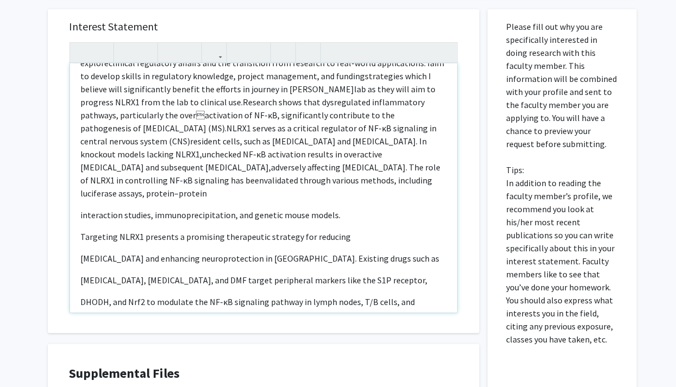
click at [78, 192] on div "My name is Anvesha Bhardwaj, and I am pursuing Masters in Biotechnology with a …" at bounding box center [263, 188] width 387 height 249
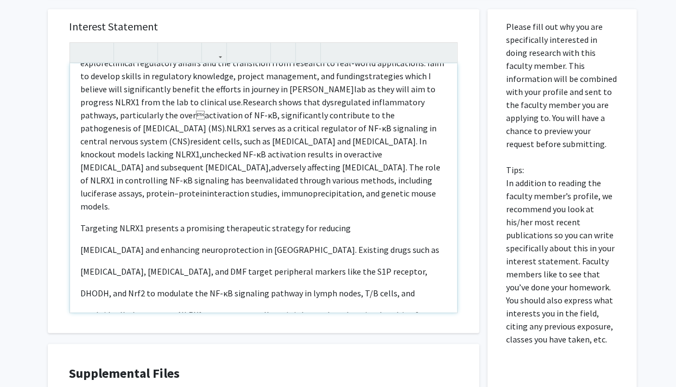
click at [78, 192] on div "My name is Anvesha Bhardwaj, and I am pursuing Masters in Biotechnology with a …" at bounding box center [263, 188] width 387 height 249
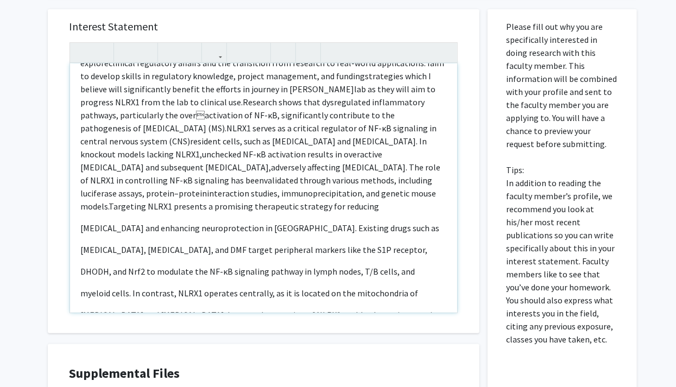
click at [80, 215] on div "My name is Anvesha Bhardwaj, and I am pursuing Masters in Biotechnology with a …" at bounding box center [263, 188] width 387 height 249
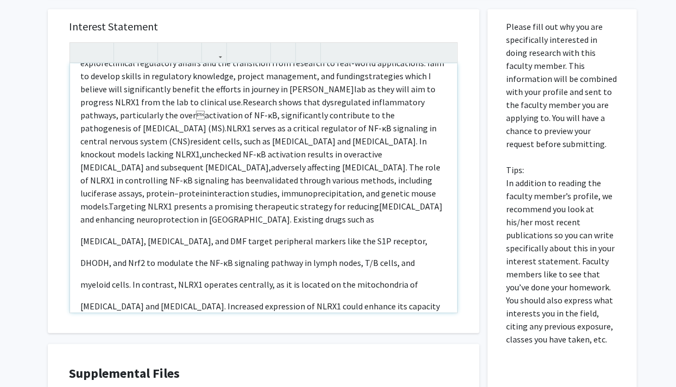
click at [77, 231] on div "My name is Anvesha Bhardwaj, and I am pursuing Masters in Biotechnology with a …" at bounding box center [263, 188] width 387 height 249
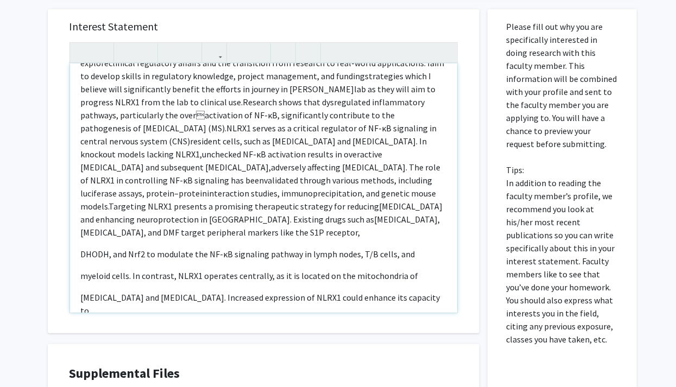
click at [77, 236] on div "My name is Anvesha Bhardwaj, and I am pursuing Masters in Biotechnology with a …" at bounding box center [263, 188] width 387 height 249
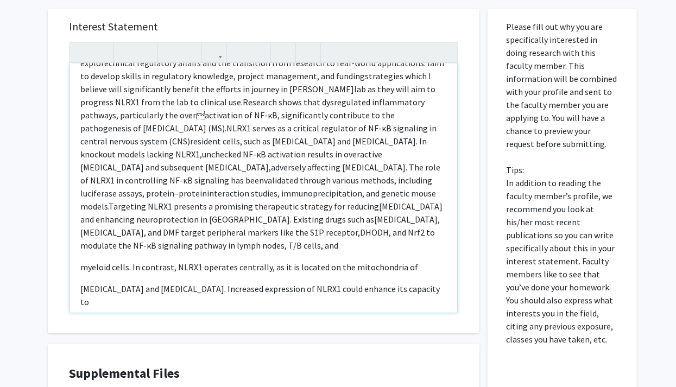
click at [77, 248] on div "My name is Anvesha Bhardwaj, and I am pursuing Masters in Biotechnology with a …" at bounding box center [263, 188] width 387 height 249
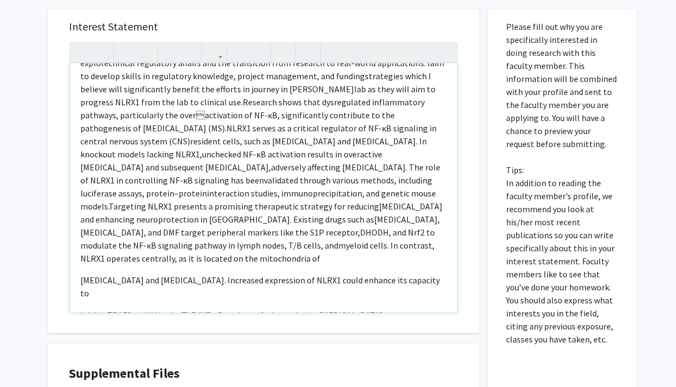
click at [82, 274] on p "microglia and astrocytes. Increased expression of NLRX1 could enhance its capac…" at bounding box center [263, 287] width 365 height 26
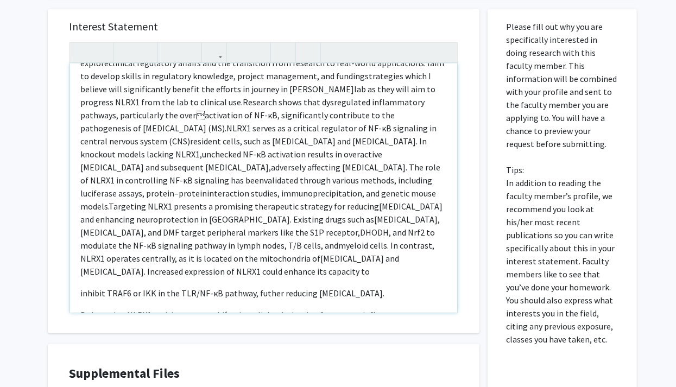
click at [79, 268] on div "My name is Anvesha Bhardwaj, and I am pursuing Masters in Biotechnology with a …" at bounding box center [263, 188] width 387 height 249
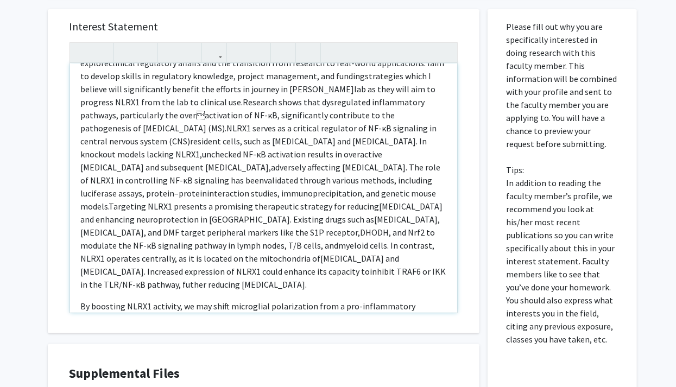
click at [78, 279] on div "My name is Anvesha Bhardwaj, and I am pursuing Masters in Biotechnology with a …" at bounding box center [263, 188] width 387 height 249
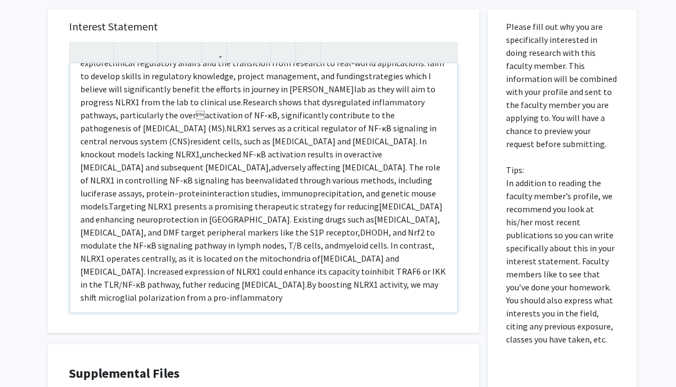
click at [77, 297] on div "My name is Anvesha Bhardwaj, and I am pursuing Masters in Biotechnology with a …" at bounding box center [263, 188] width 387 height 249
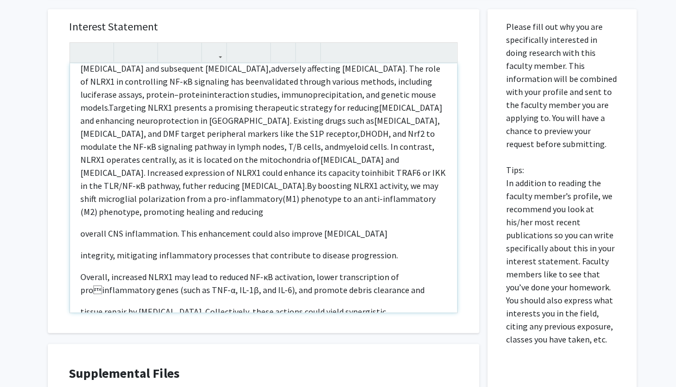
scroll to position [384, 0]
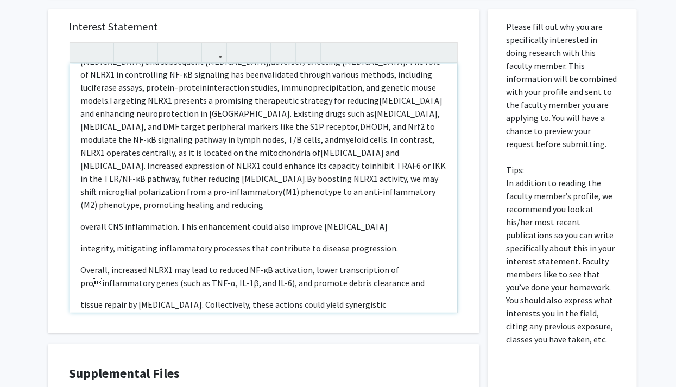
click at [78, 204] on div "My name is Anvesha Bhardwaj, and I am pursuing Masters in Biotechnology with a …" at bounding box center [263, 188] width 387 height 249
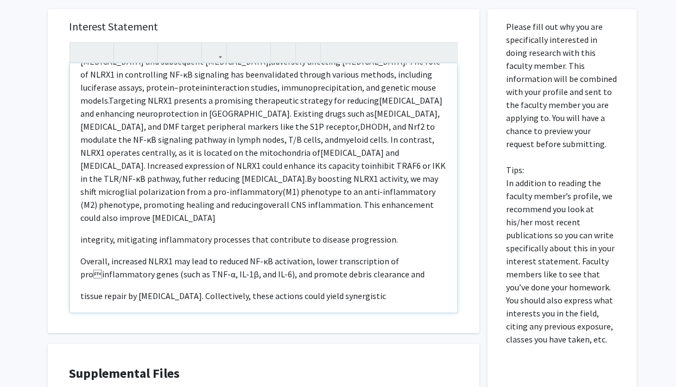
click at [78, 208] on div "My name is Anvesha Bhardwaj, and I am pursuing Masters in Biotechnology with a …" at bounding box center [263, 188] width 387 height 249
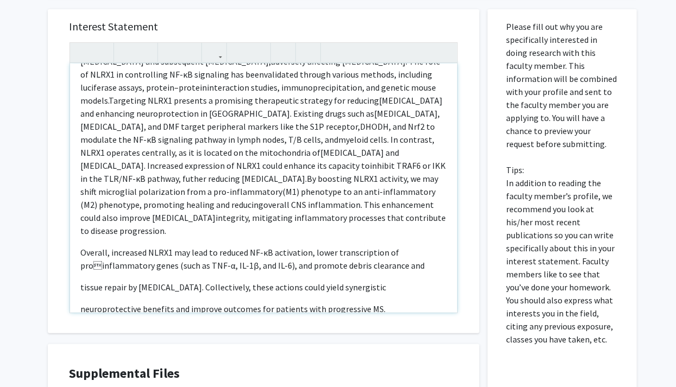
click at [81, 246] on p "Overall, increased NLRX1 may lead to reduced NF-κB activation, lower transcript…" at bounding box center [263, 259] width 365 height 26
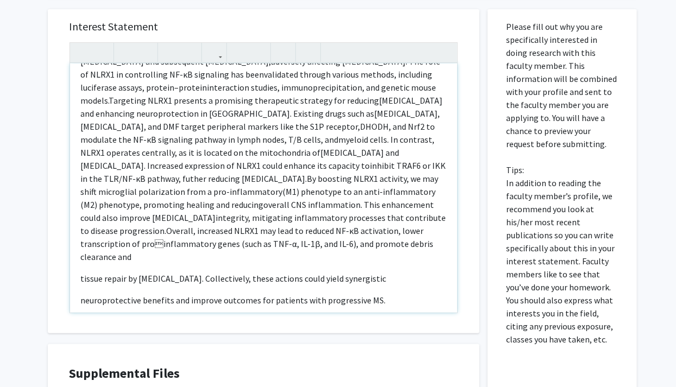
click at [81, 272] on p "tissue repair by microglia. Collectively, these actions could yield synergistic" at bounding box center [263, 278] width 365 height 13
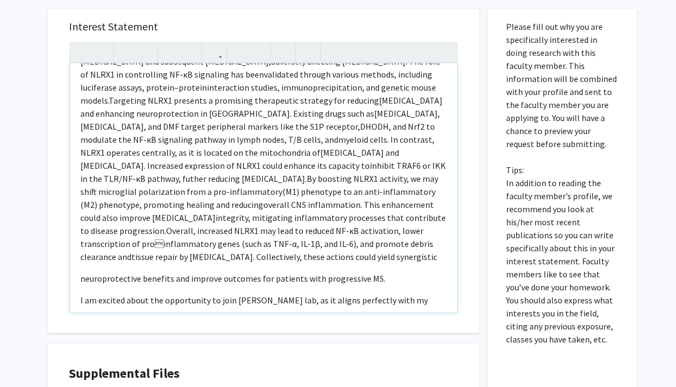
click at [81, 272] on p "neuroprotective benefits and improve outcomes for patients with progressive MS." at bounding box center [263, 278] width 365 height 13
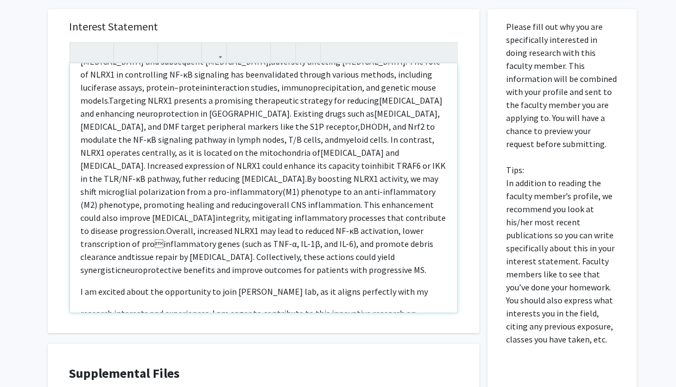
click at [81, 285] on p "I am excited about the opportunity to join Dr. Gharagozloo’s lab, as it aligns …" at bounding box center [263, 291] width 365 height 13
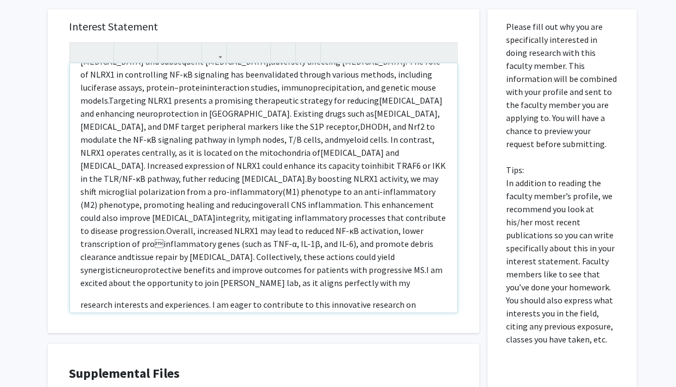
click at [81, 298] on p "research interests and experiences. I am eager to contribute to this innovative…" at bounding box center [263, 304] width 365 height 13
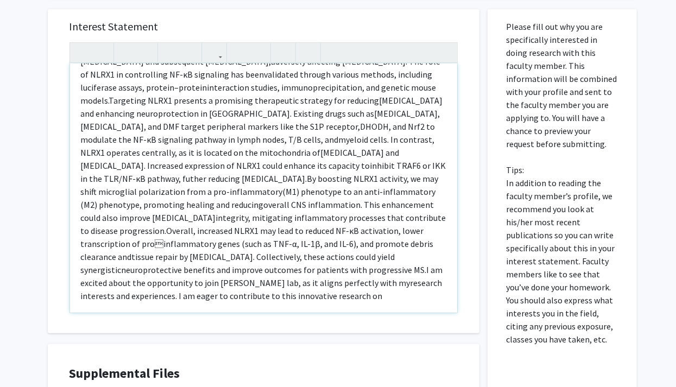
click at [79, 293] on div "My name is Anvesha Bhardwaj, and I am pursuing Masters in Biotechnology with a …" at bounding box center [263, 188] width 387 height 249
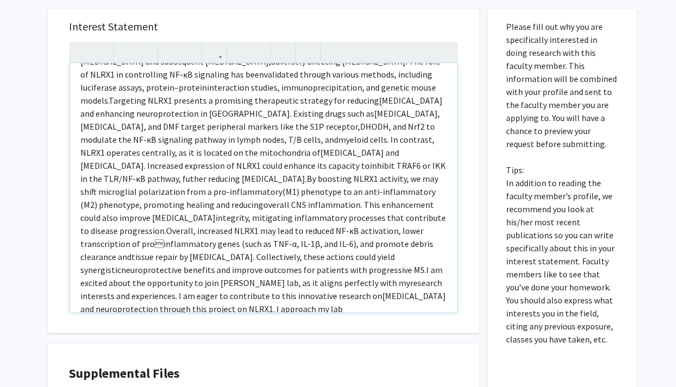
scroll to position [423, 0]
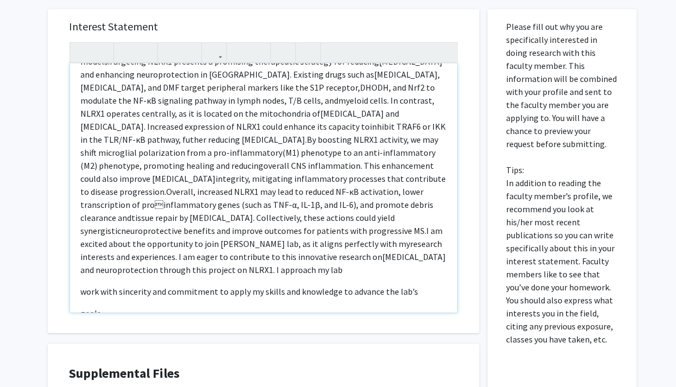
click at [73, 271] on div "My name is Anvesha Bhardwaj, and I am pursuing Masters in Biotechnology with a …" at bounding box center [263, 188] width 387 height 249
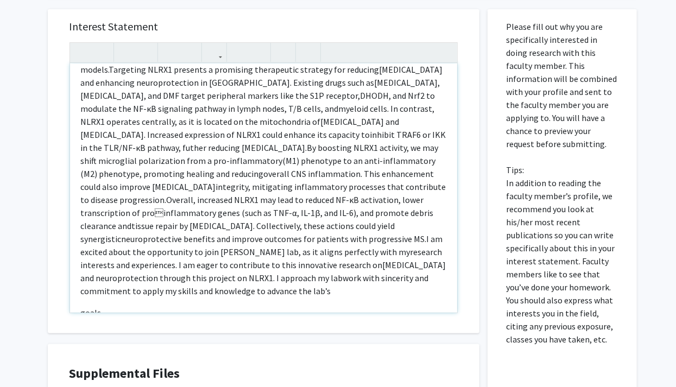
click at [77, 292] on div "My name is Anvesha Bhardwaj, and I am pursuing Masters in Biotechnology with a …" at bounding box center [263, 188] width 387 height 249
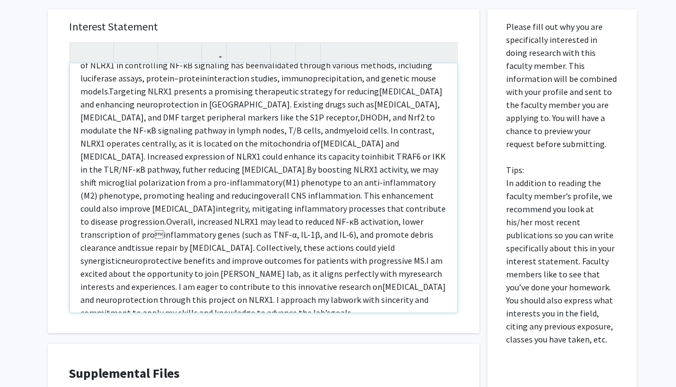
type textarea "<p><span style="font-size: 1rem;">My name is Anvesha Bhardwaj, and I am pursuin…"
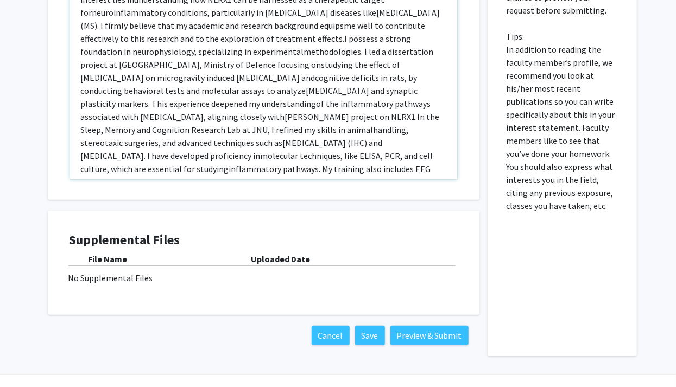
scroll to position [354, 0]
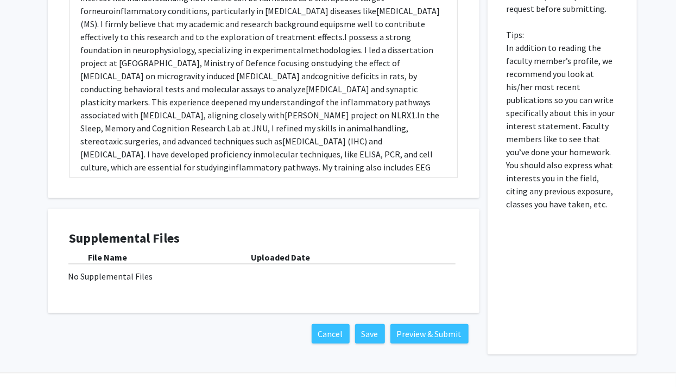
click at [161, 248] on div "Supplemental Files File Name Uploaded Date No Supplemental Files" at bounding box center [263, 261] width 388 height 61
click at [123, 256] on b "File Name" at bounding box center [107, 257] width 39 height 11
click at [288, 259] on b "Uploaded Date" at bounding box center [280, 257] width 59 height 11
click at [137, 254] on div "File Name" at bounding box center [169, 257] width 163 height 13
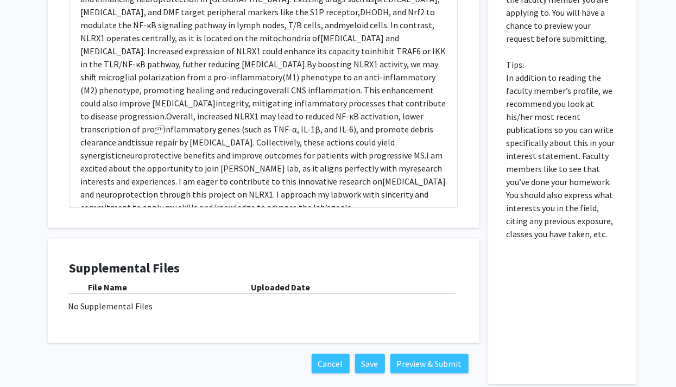
scroll to position [328, 0]
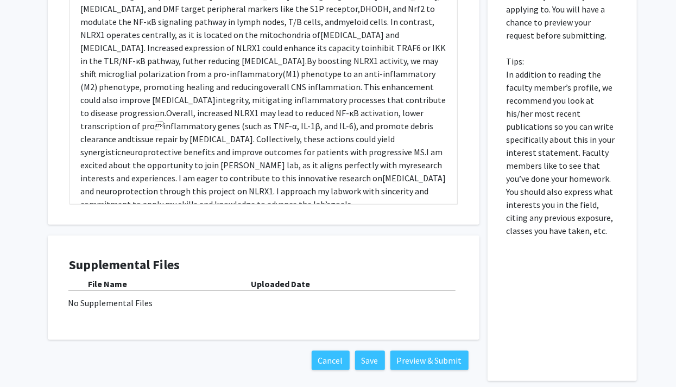
click at [97, 278] on b "File Name" at bounding box center [107, 283] width 39 height 11
click at [121, 257] on h4 "Supplemental Files" at bounding box center [263, 265] width 388 height 16
click at [111, 303] on div "No Supplemental Files" at bounding box center [263, 302] width 390 height 13
click at [284, 279] on b "Uploaded Date" at bounding box center [280, 283] width 59 height 11
click at [310, 284] on div "Uploaded Date" at bounding box center [354, 283] width 206 height 13
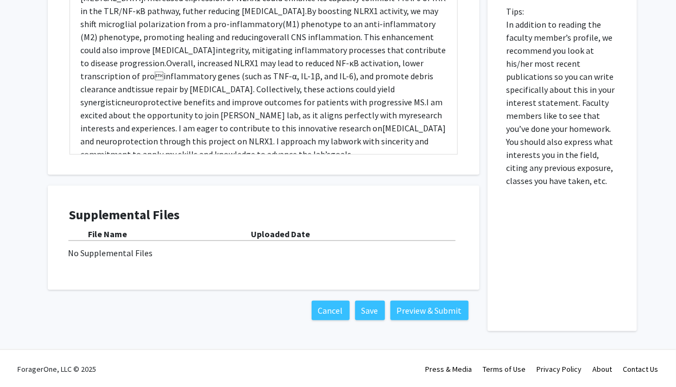
scroll to position [377, 0]
click at [140, 232] on div "File Name" at bounding box center [169, 234] width 163 height 13
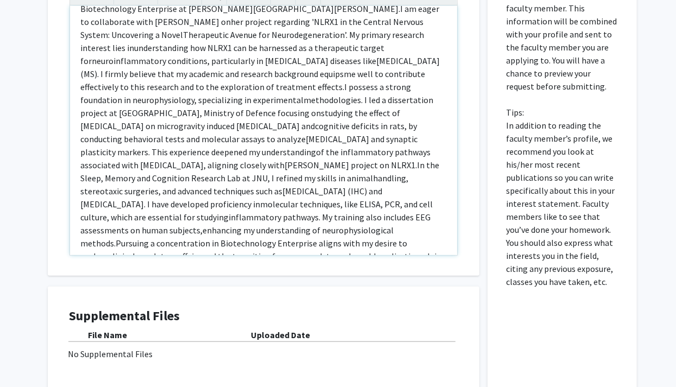
scroll to position [0, 0]
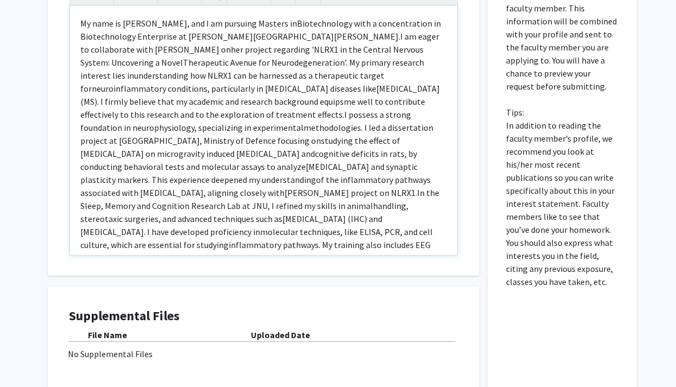
click at [361, 252] on span "enhancing my understanding of neurophysiological methods." at bounding box center [237, 264] width 313 height 24
click at [648, 85] on div "All Requests Request for Marjan Gharagozloo Request for Marjan Gharagozloo Depa…" at bounding box center [338, 109] width 676 height 694
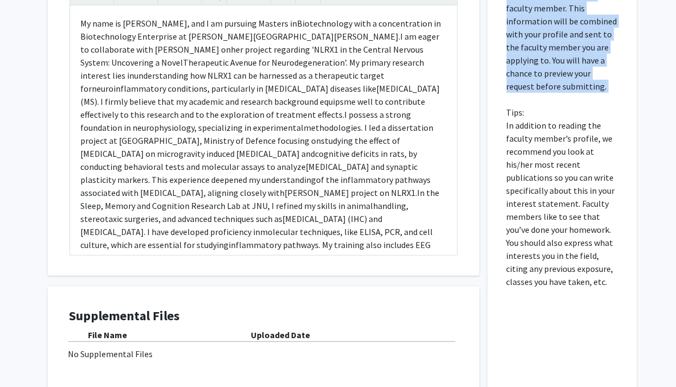
click at [648, 85] on div "All Requests Request for Marjan Gharagozloo Request for Marjan Gharagozloo Depa…" at bounding box center [338, 109] width 676 height 694
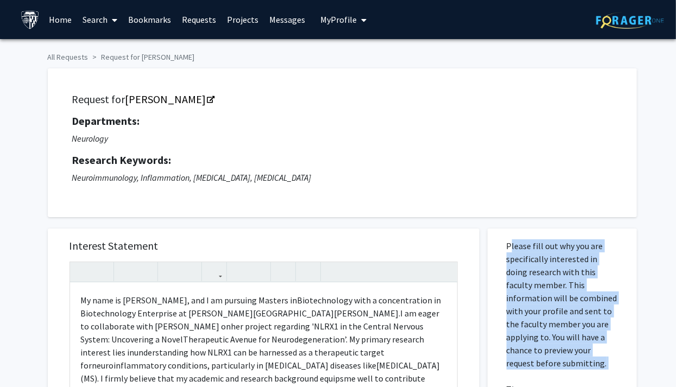
click at [349, 23] on span "My Profile" at bounding box center [338, 19] width 36 height 11
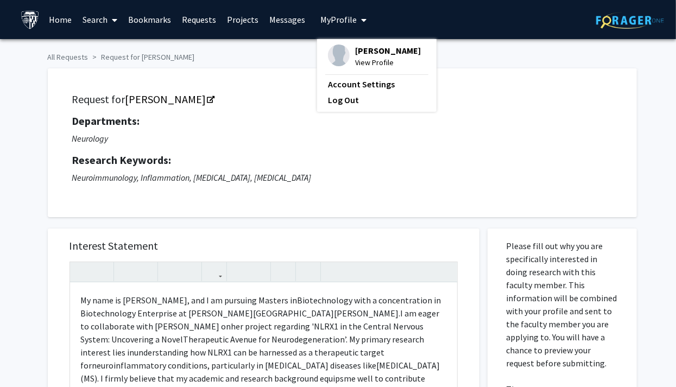
click at [368, 56] on span "Anvesha Bhardwaj" at bounding box center [388, 51] width 66 height 12
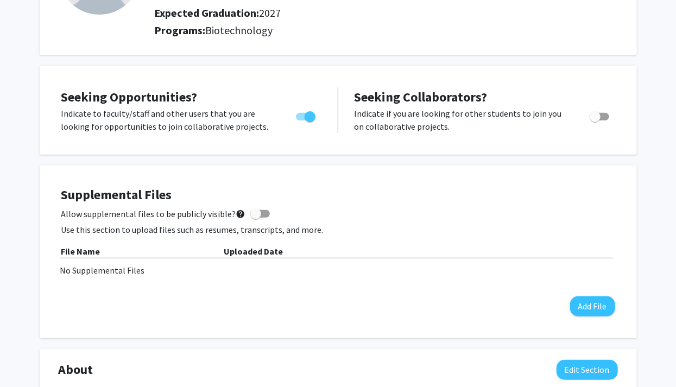
scroll to position [140, 0]
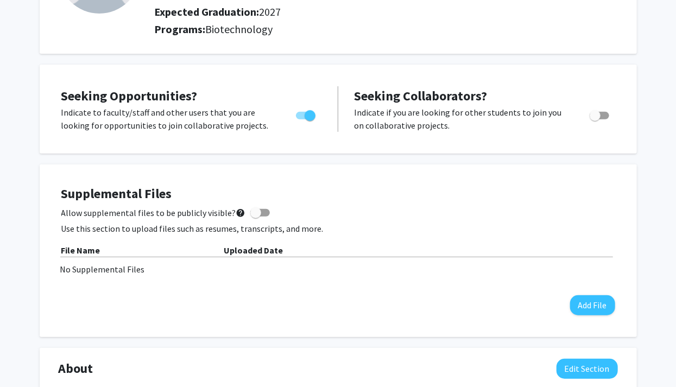
click at [1, 258] on div "Anvesha Bhardwaj Edit Section See Public View help Degree Level: Master's Stude…" at bounding box center [338, 373] width 676 height 947
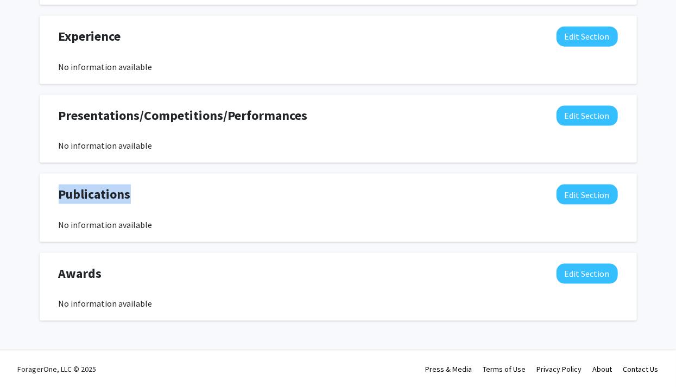
scroll to position [630, 0]
